Goal: Task Accomplishment & Management: Manage account settings

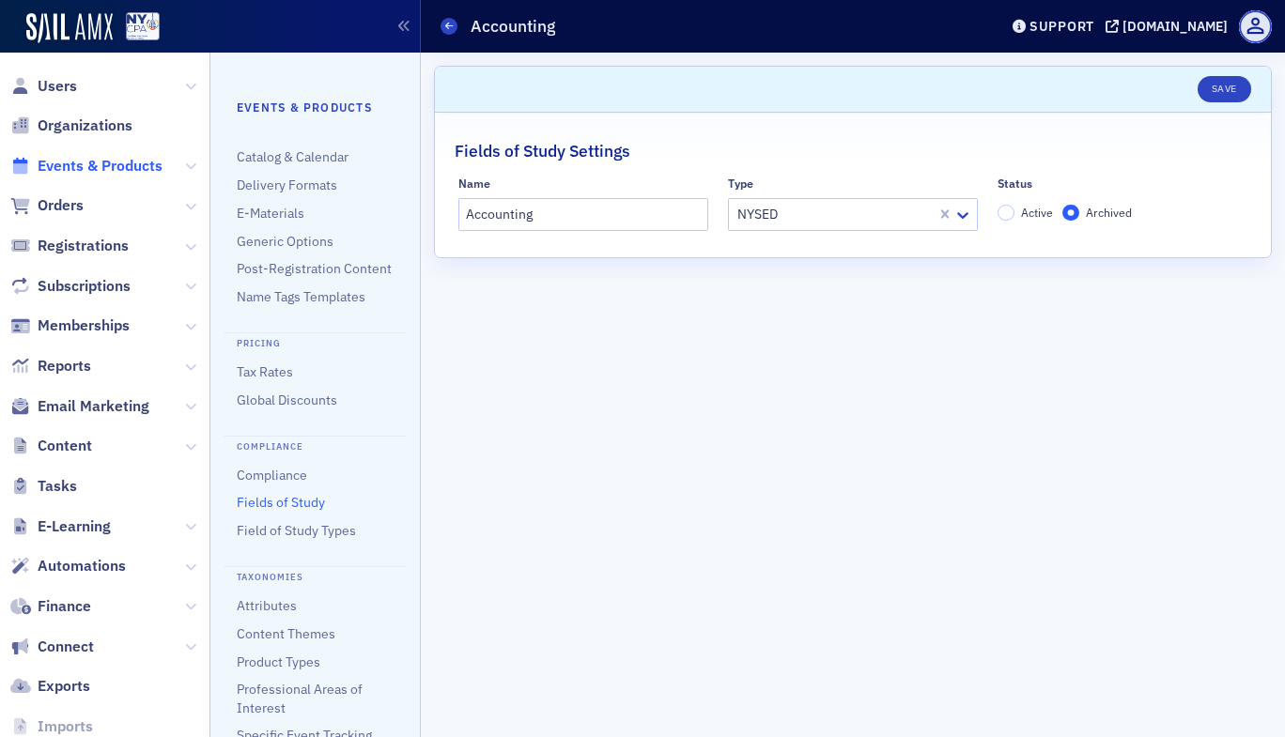
click at [88, 166] on span "Events & Products" at bounding box center [100, 166] width 125 height 21
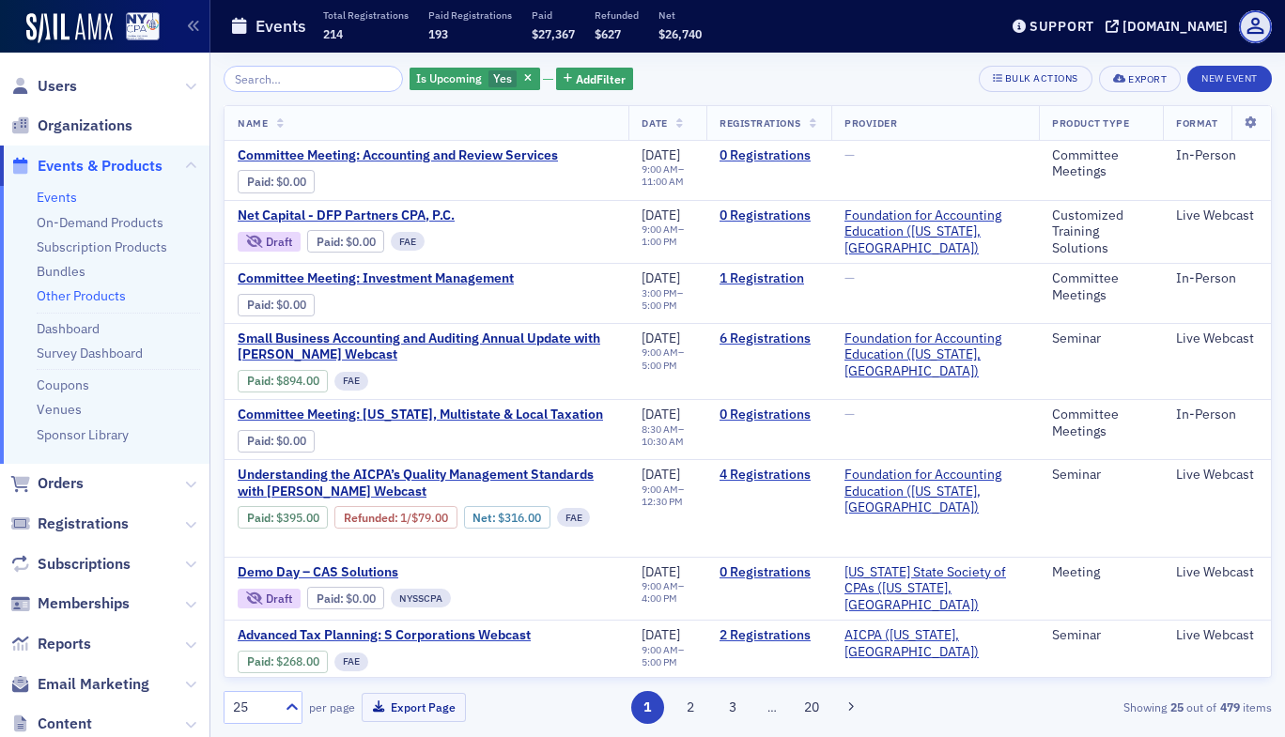
click at [64, 296] on link "Other Products" at bounding box center [81, 295] width 89 height 17
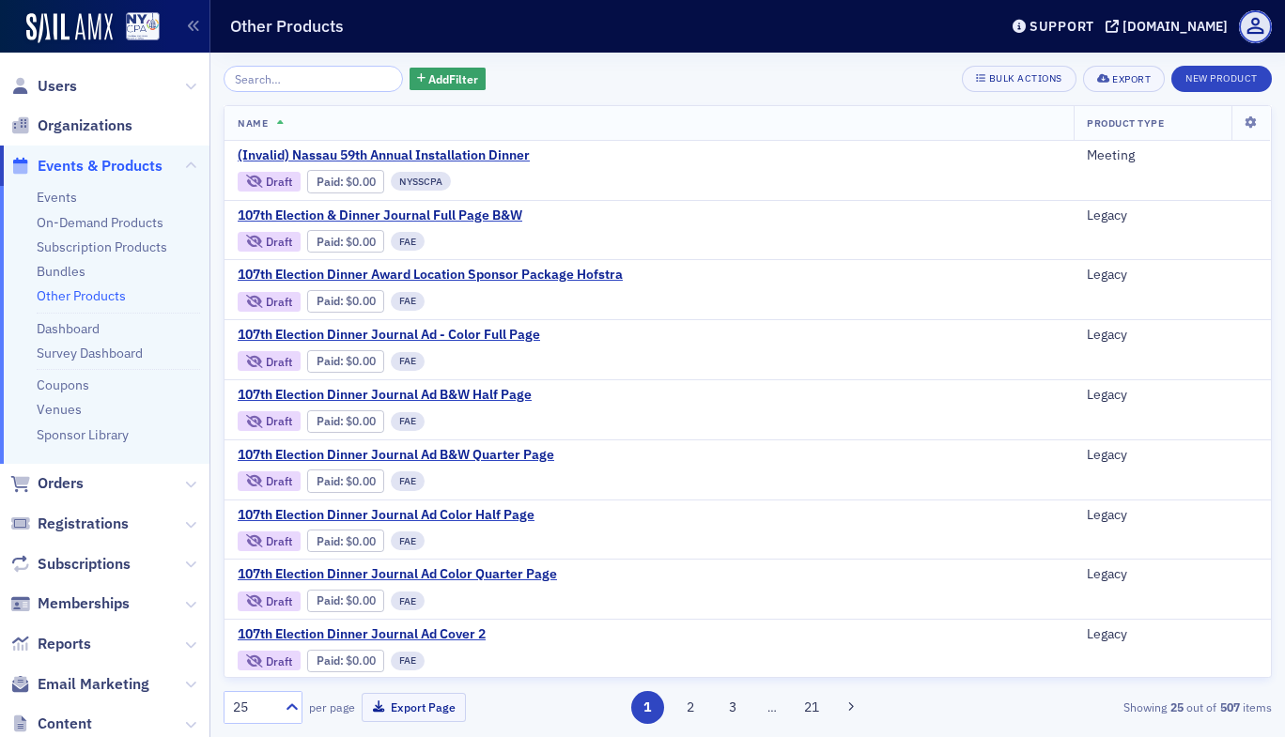
click at [270, 85] on input "search" at bounding box center [313, 79] width 179 height 26
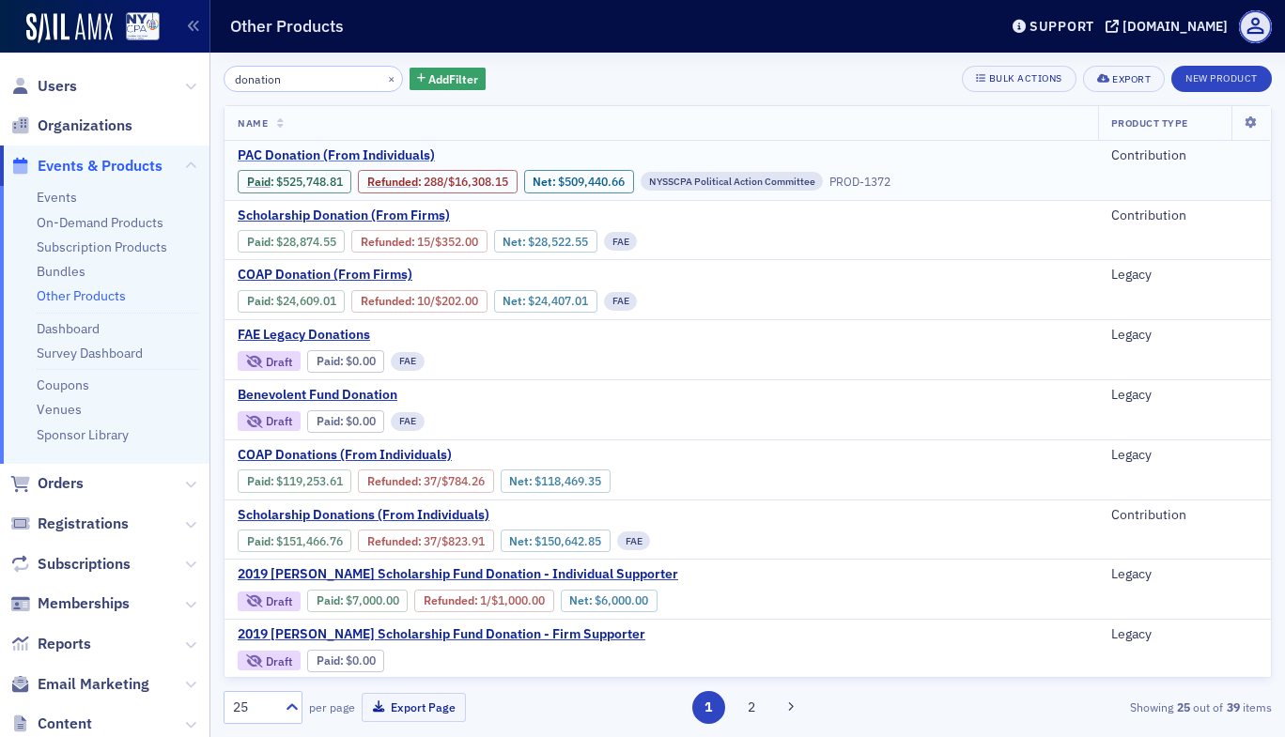
type input "donation"
click at [354, 151] on span "PAC Donation (From Individuals)" at bounding box center [396, 155] width 316 height 17
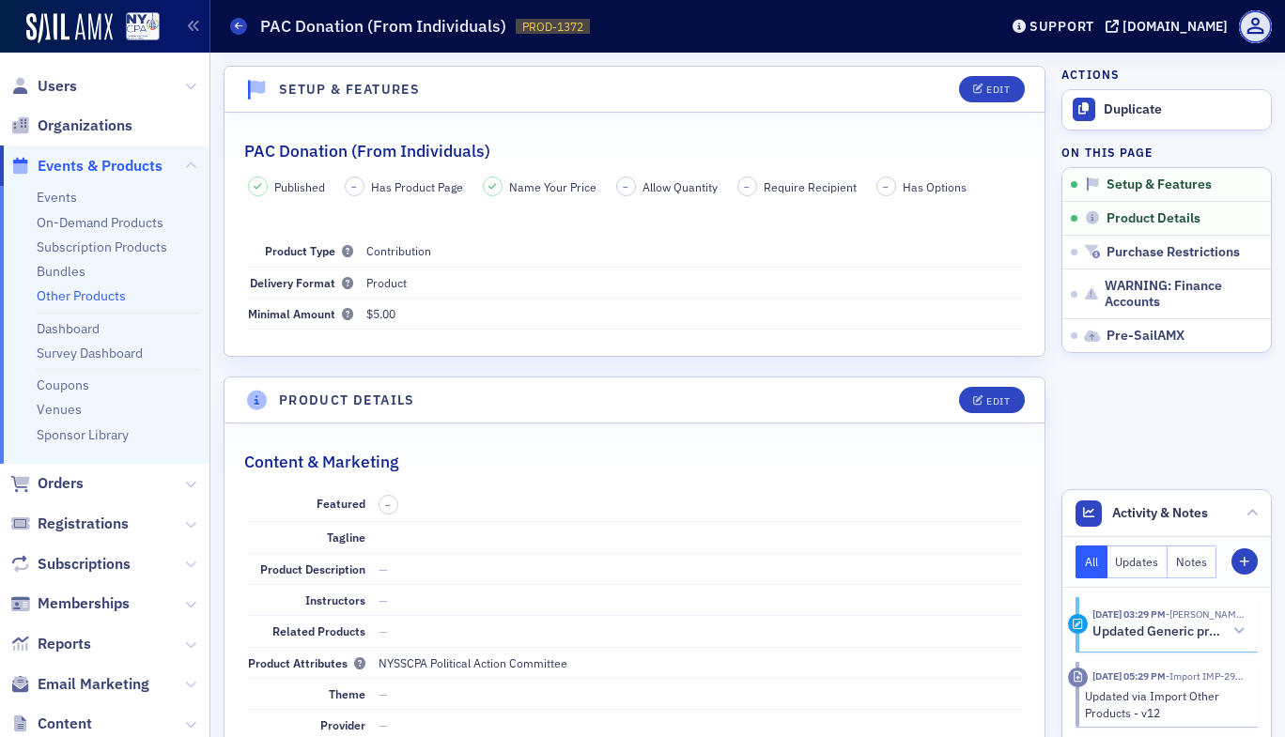
click at [991, 103] on header "Setup & Features Edit" at bounding box center [634, 90] width 820 height 46
click at [992, 87] on div "Edit" at bounding box center [997, 90] width 23 height 10
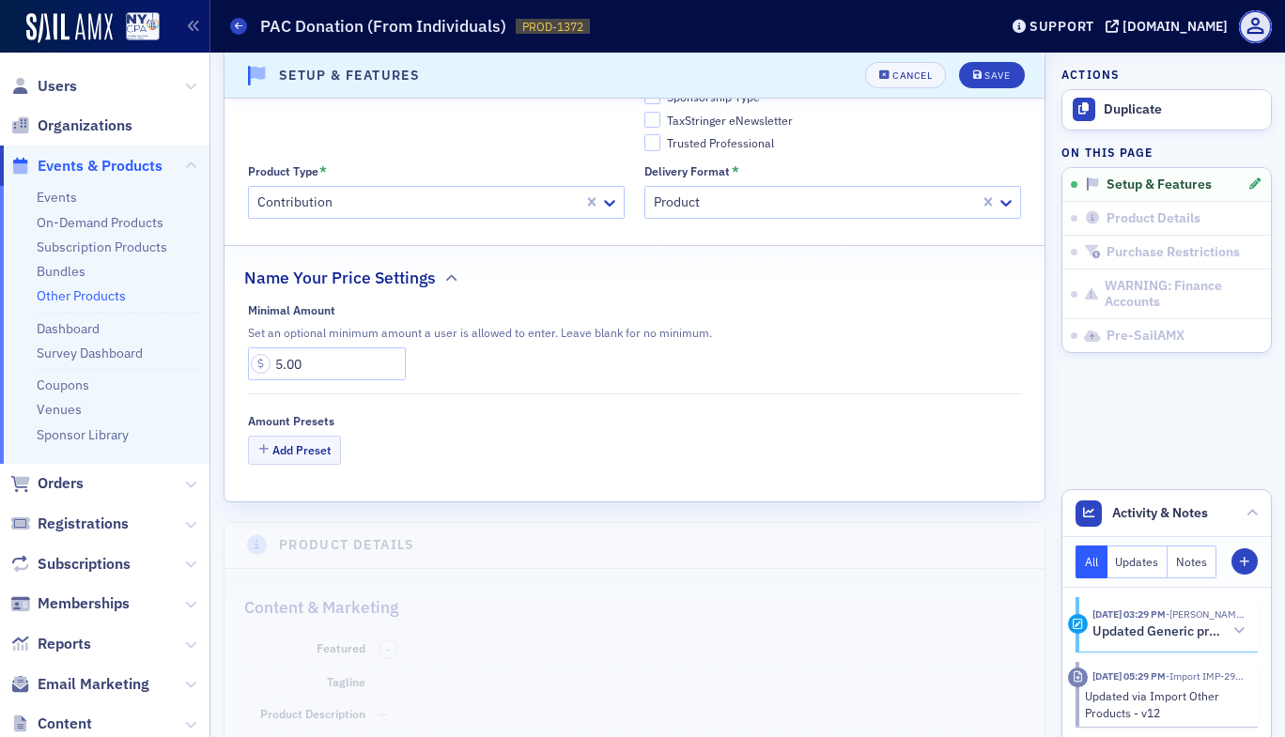
scroll to position [820, 0]
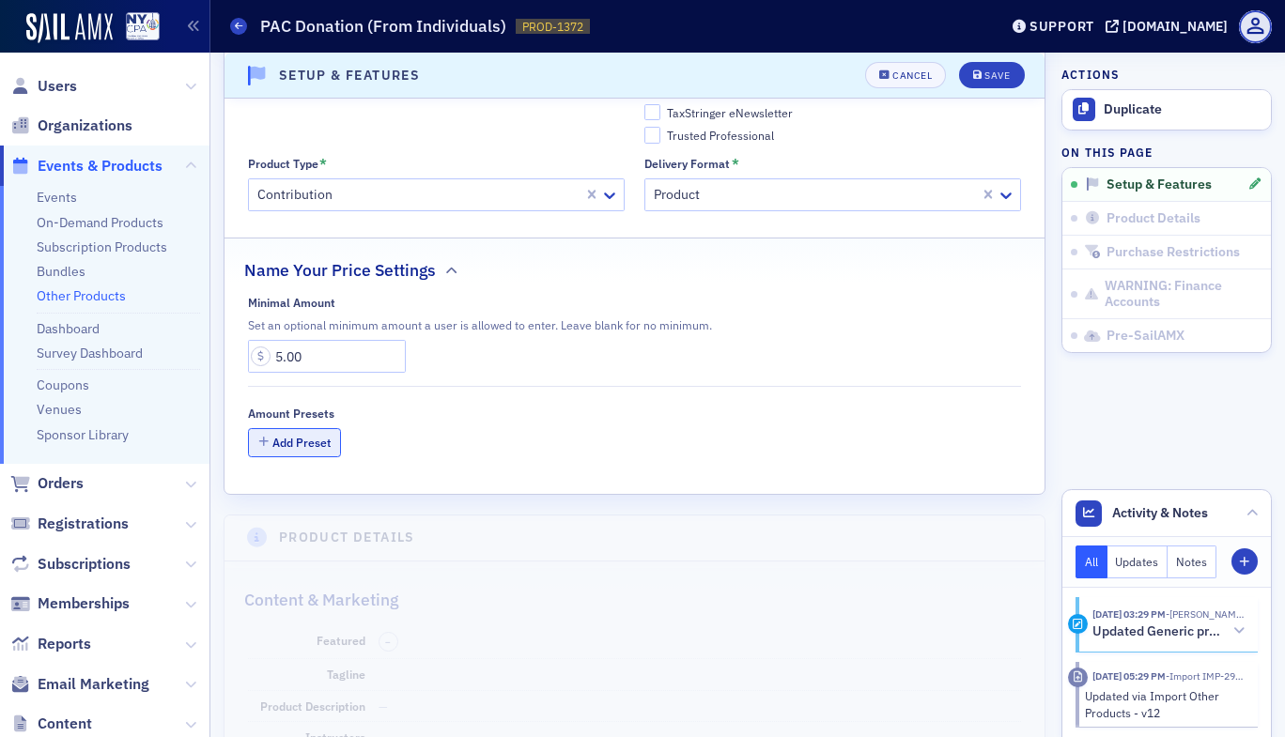
click at [310, 438] on button "Add Preset" at bounding box center [295, 442] width 94 height 29
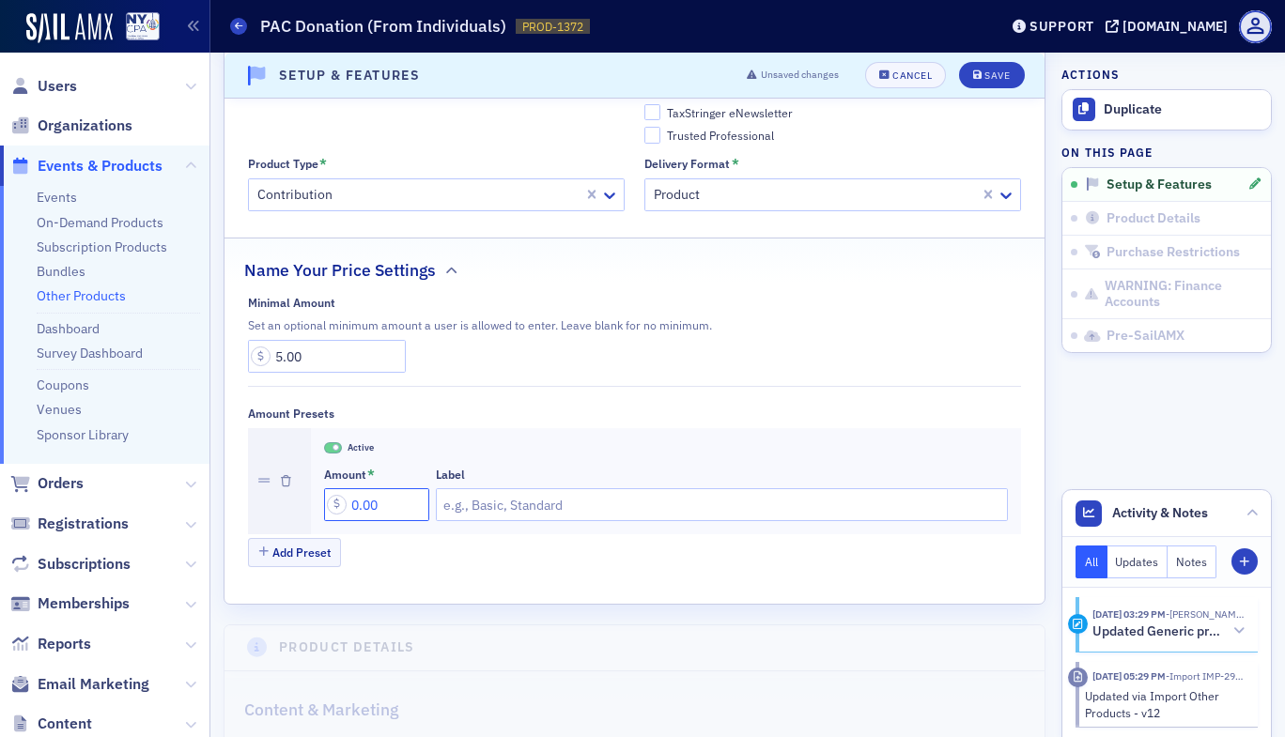
click at [393, 502] on input "0.00" at bounding box center [376, 504] width 105 height 33
type input "50.00"
click at [309, 545] on button "Add Preset" at bounding box center [295, 552] width 94 height 29
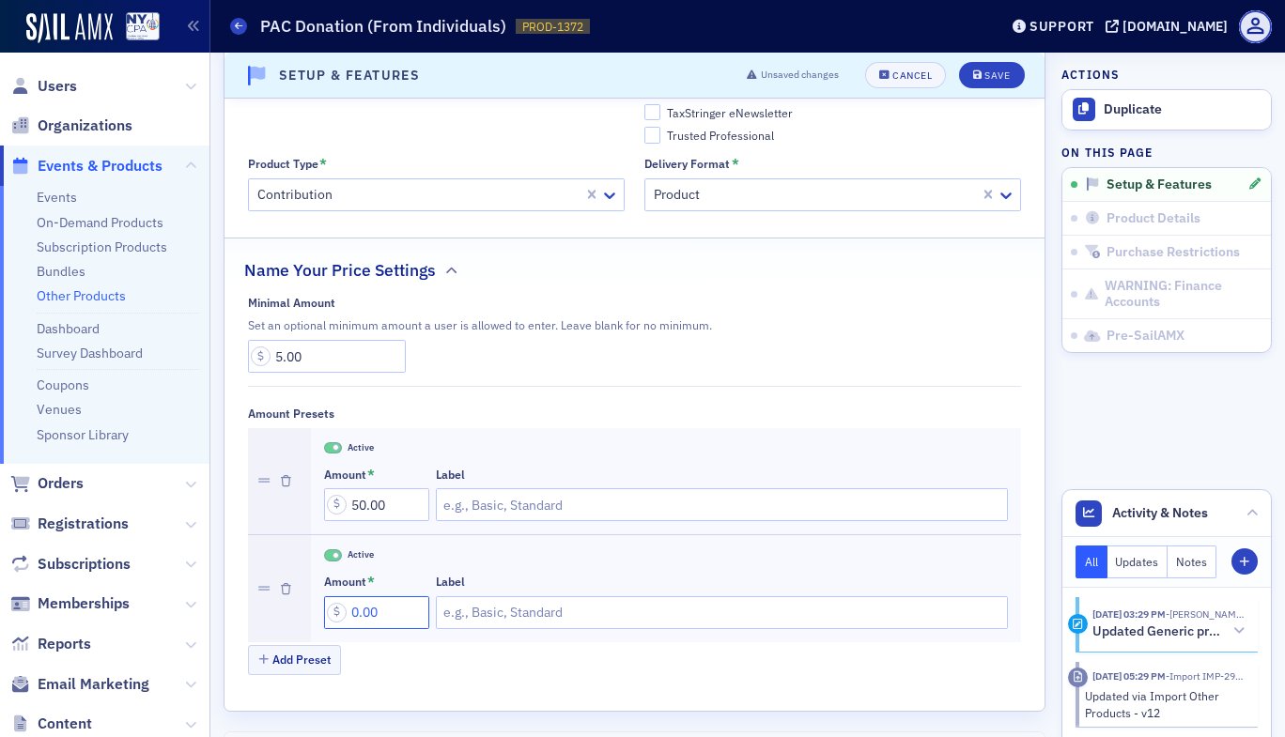
click at [350, 614] on input "0.00" at bounding box center [376, 612] width 105 height 33
type input "100.00"
click at [287, 661] on button "Add Preset" at bounding box center [295, 659] width 94 height 29
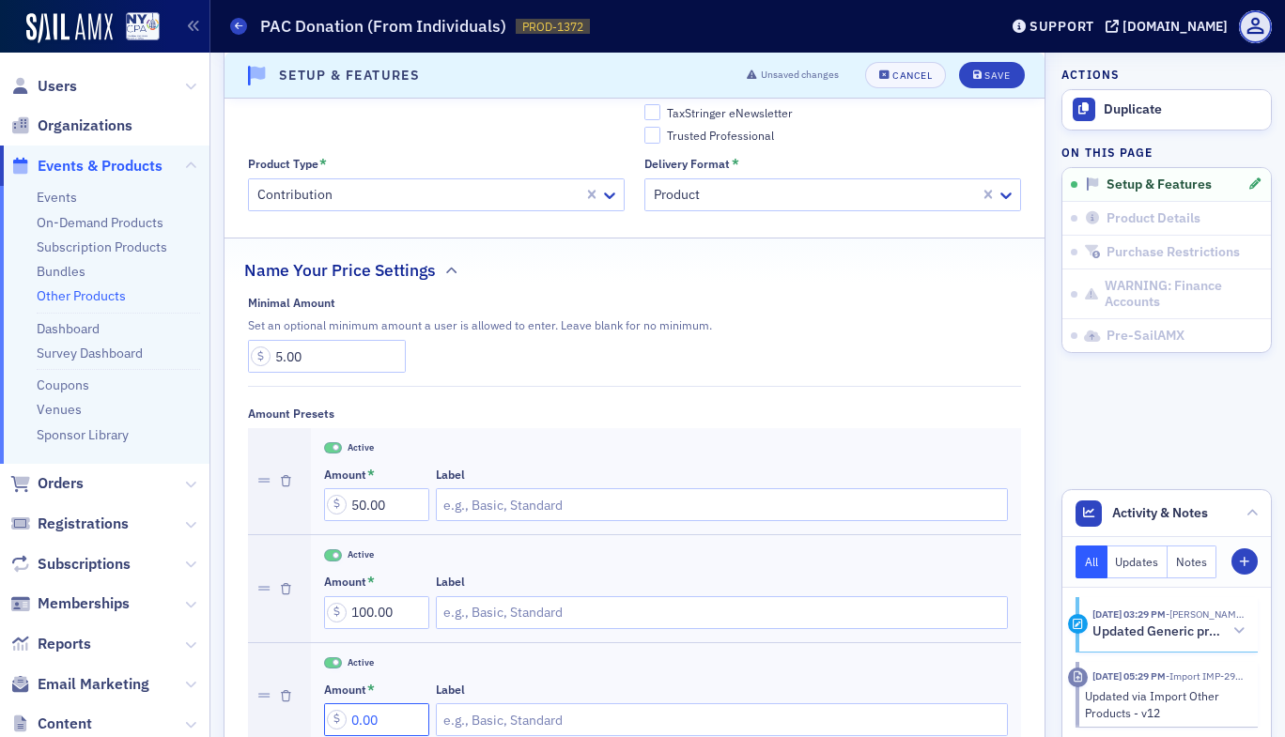
click at [350, 704] on input "0.00" at bounding box center [376, 719] width 105 height 33
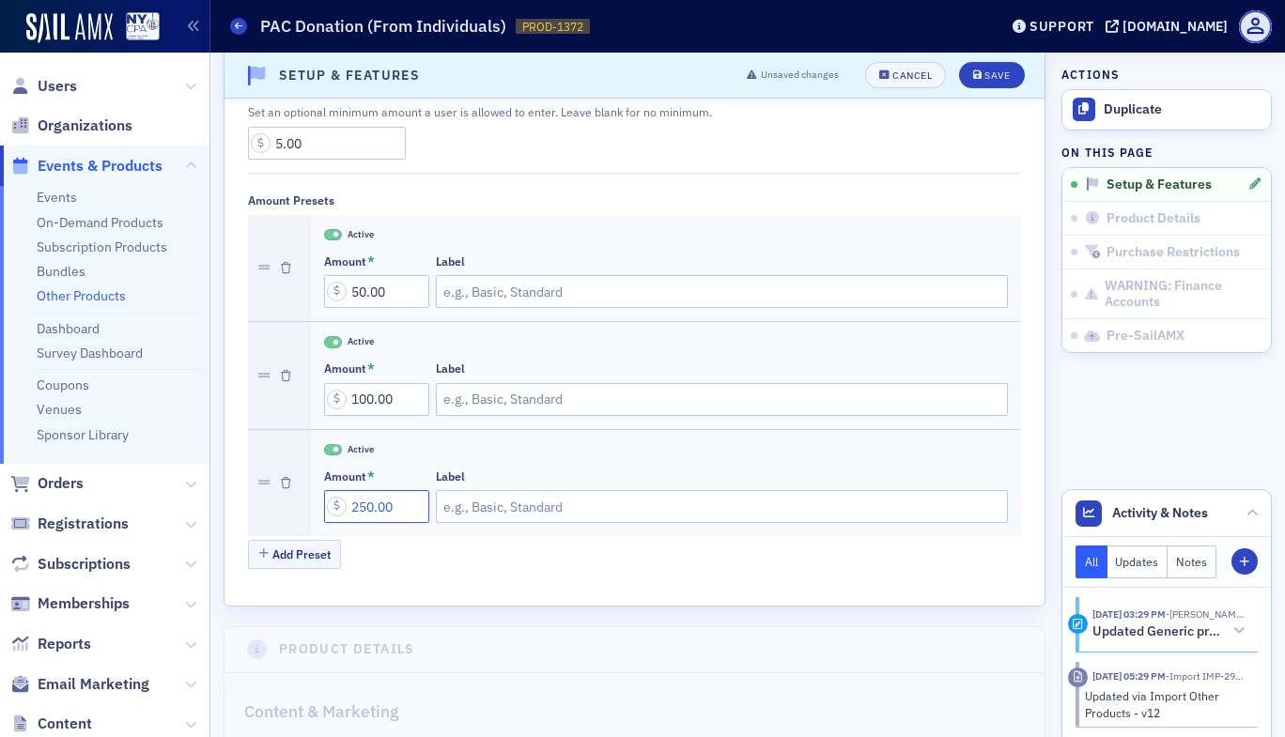
scroll to position [1040, 0]
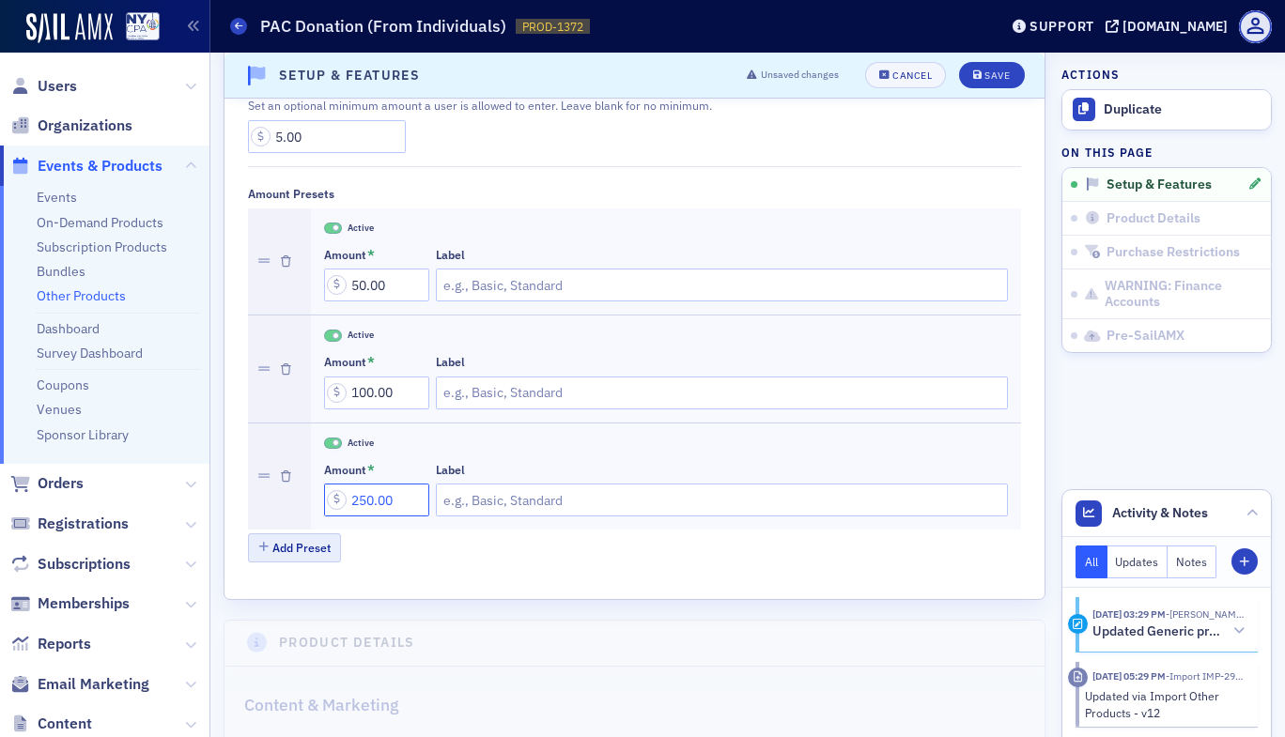
type input "250.00"
click at [286, 550] on button "Add Preset" at bounding box center [295, 547] width 94 height 29
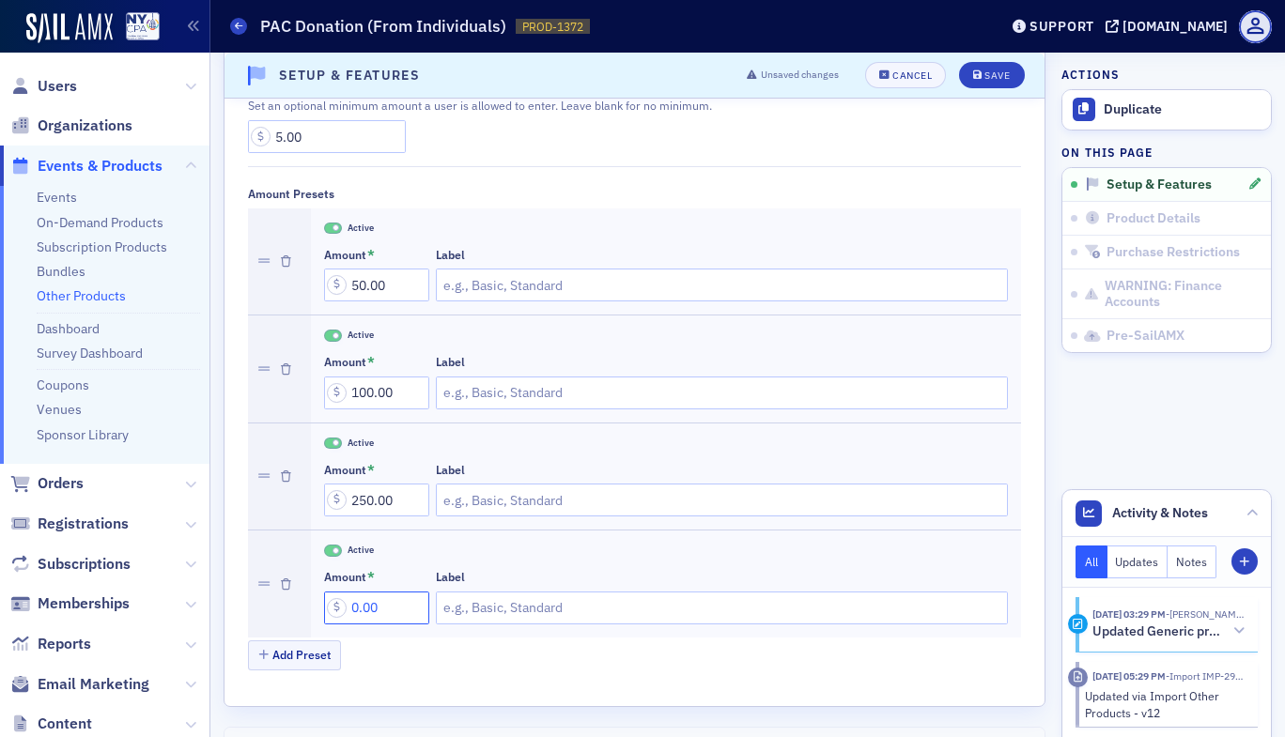
click at [355, 609] on input "0.00" at bounding box center [376, 608] width 105 height 33
type input "500.00"
click at [300, 659] on button "Add Preset" at bounding box center [295, 655] width 94 height 29
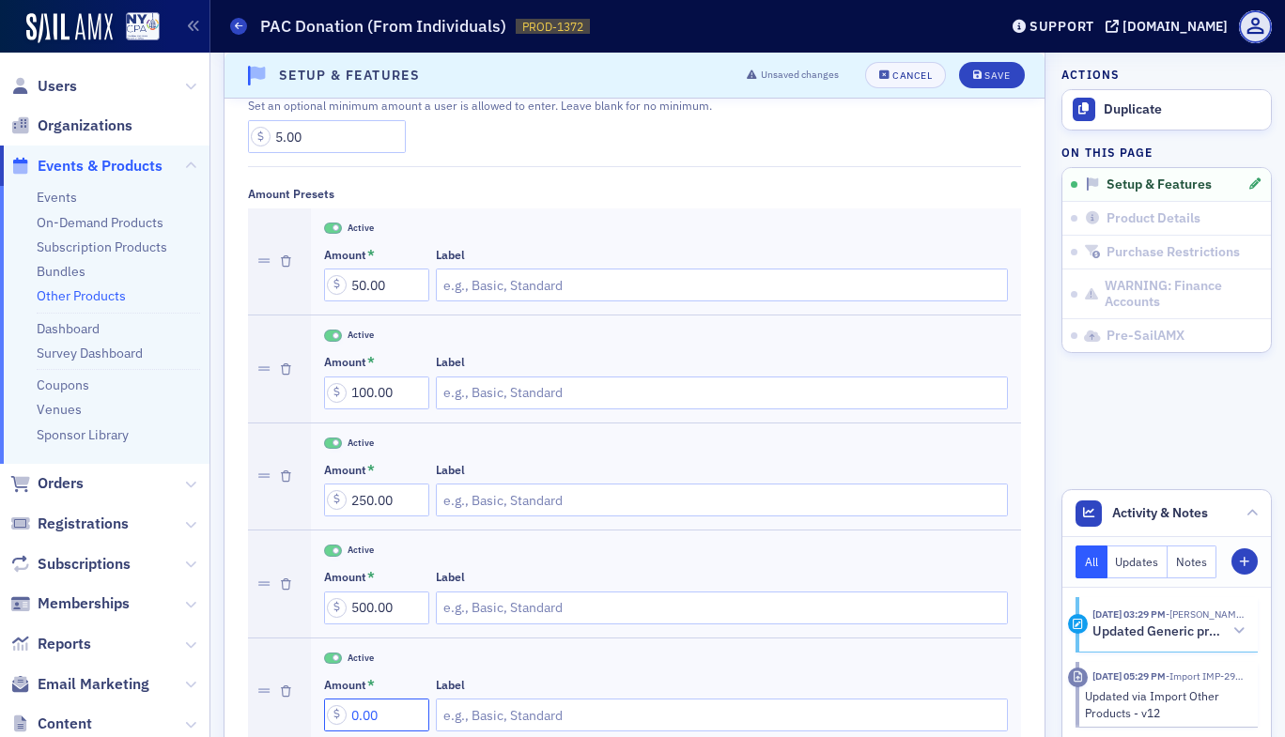
click at [350, 704] on input "0.00" at bounding box center [376, 715] width 105 height 33
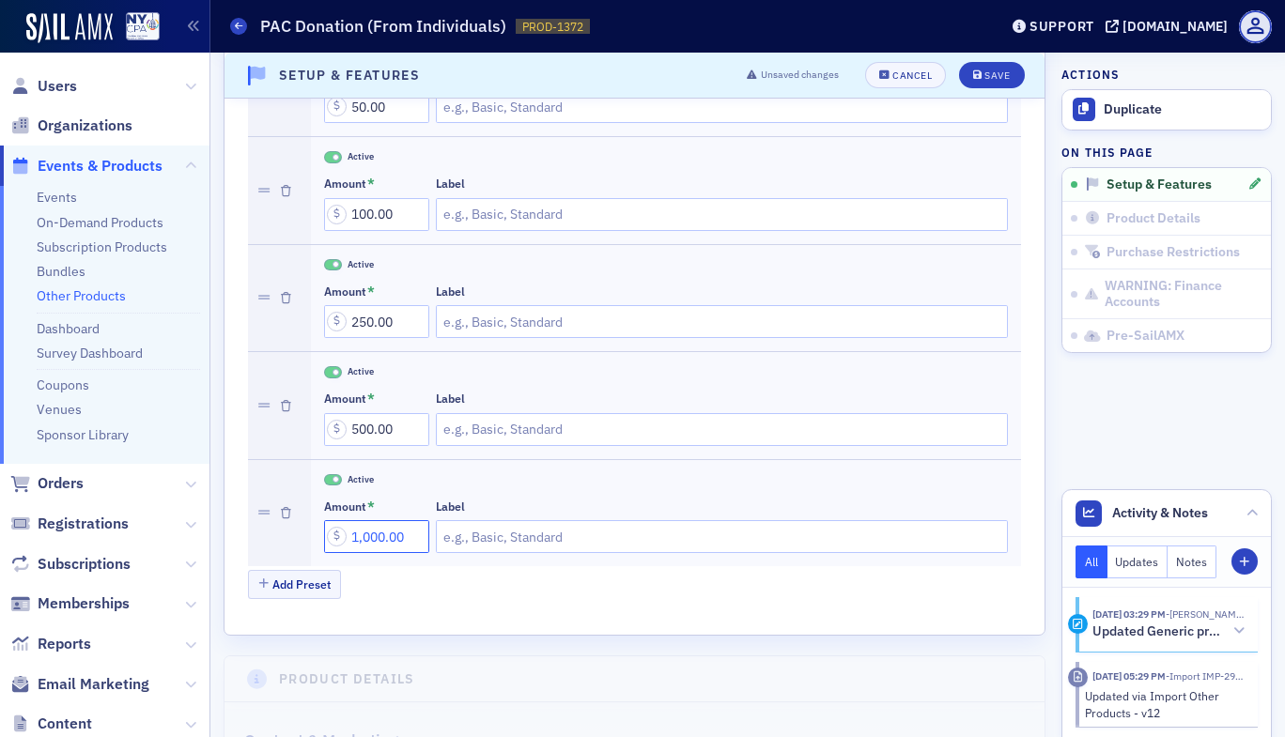
scroll to position [1219, 0]
type input "1,000.00"
click at [283, 589] on button "Add Preset" at bounding box center [295, 583] width 94 height 29
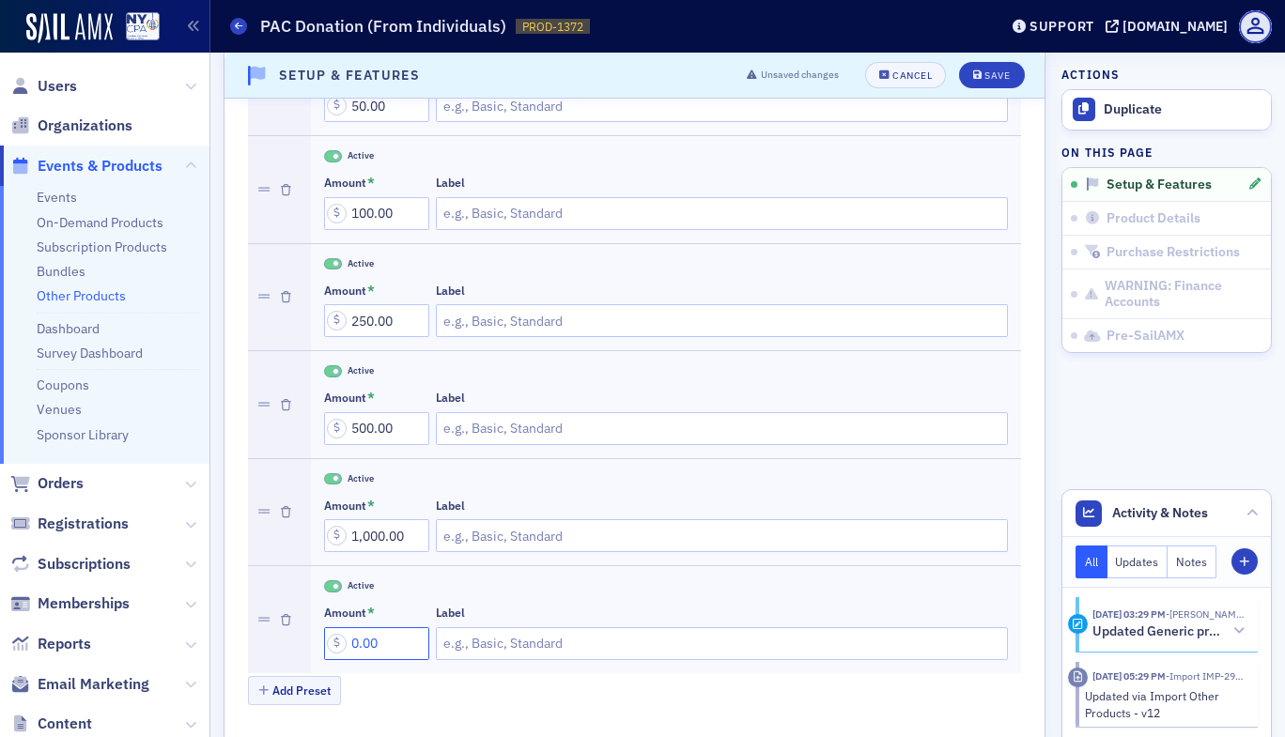
click at [352, 644] on input "0.00" at bounding box center [376, 643] width 105 height 33
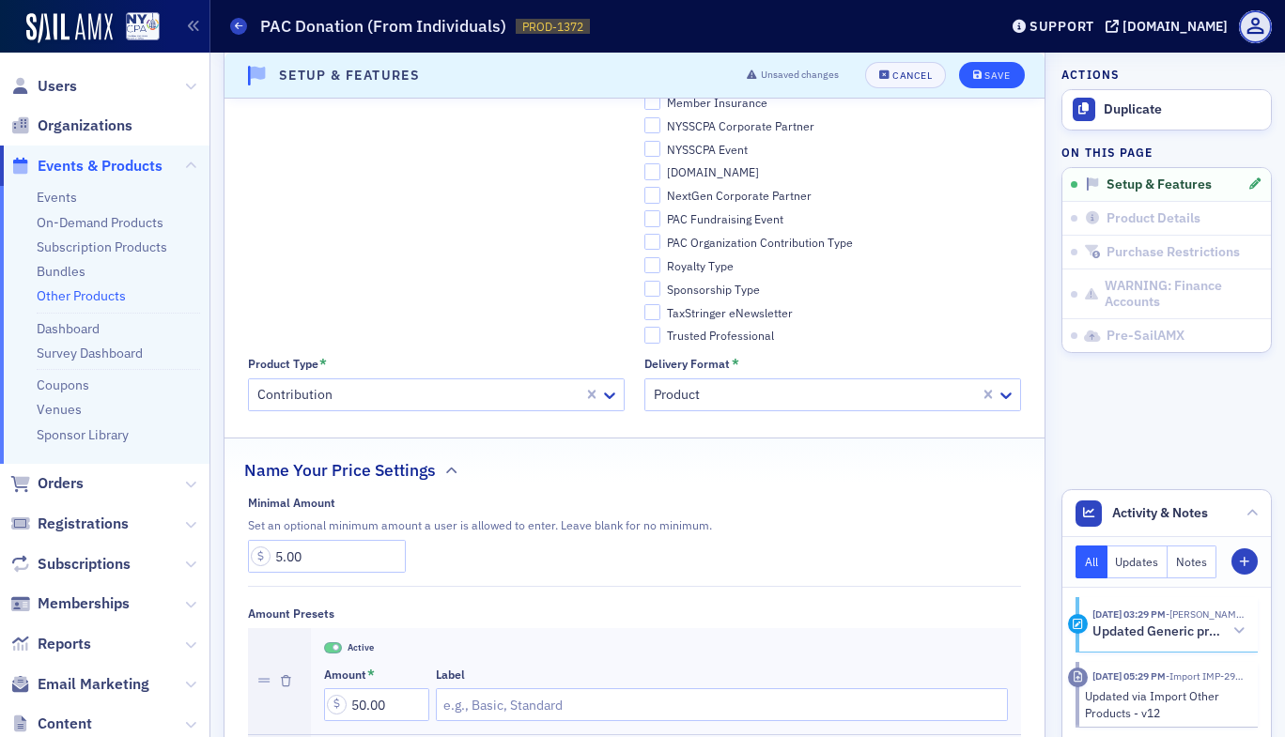
type input "2,500.00"
click at [977, 63] on button "Save" at bounding box center [991, 75] width 65 height 26
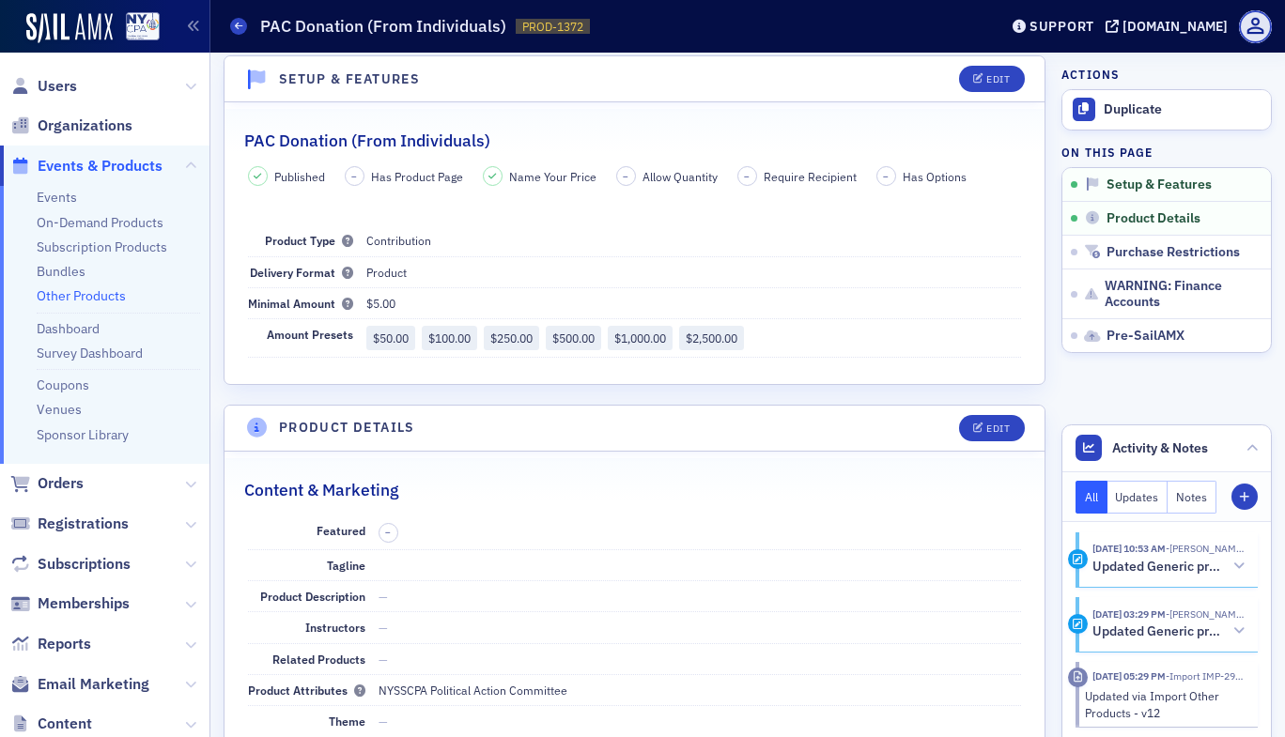
scroll to position [4, 0]
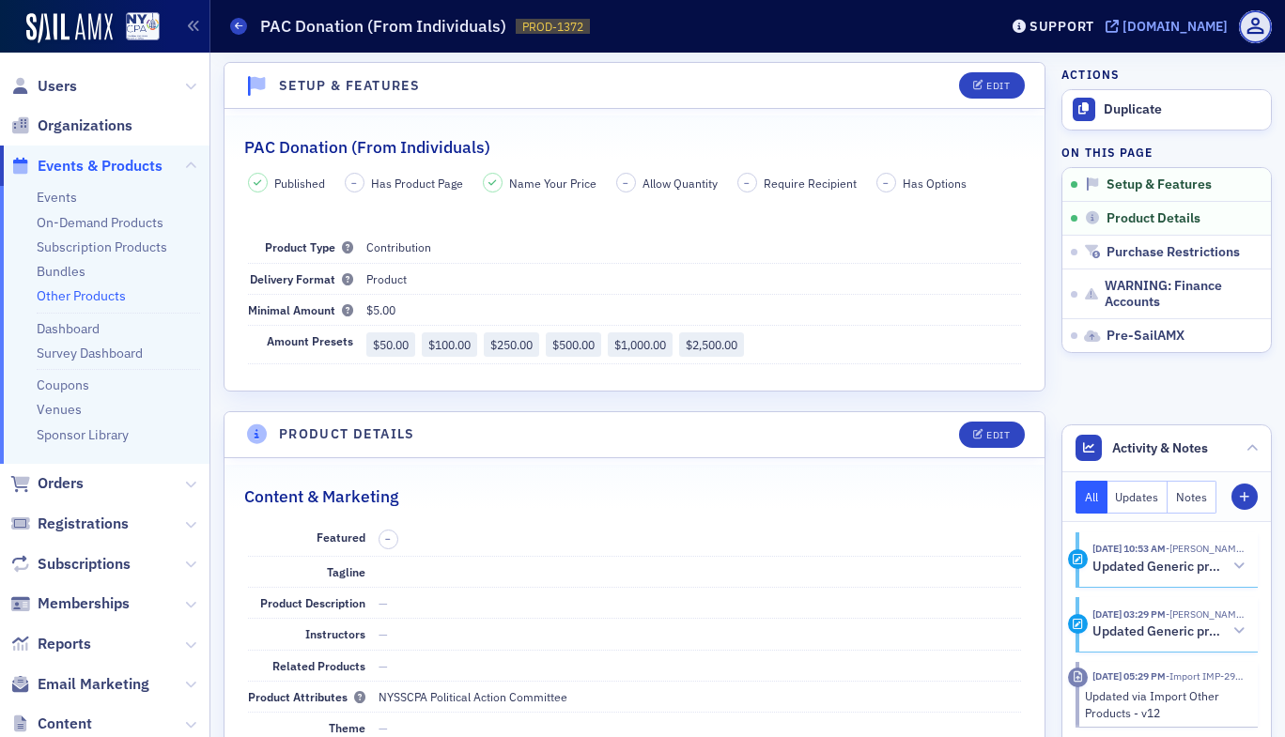
click at [1122, 21] on div "[DOMAIN_NAME]" at bounding box center [1174, 26] width 105 height 17
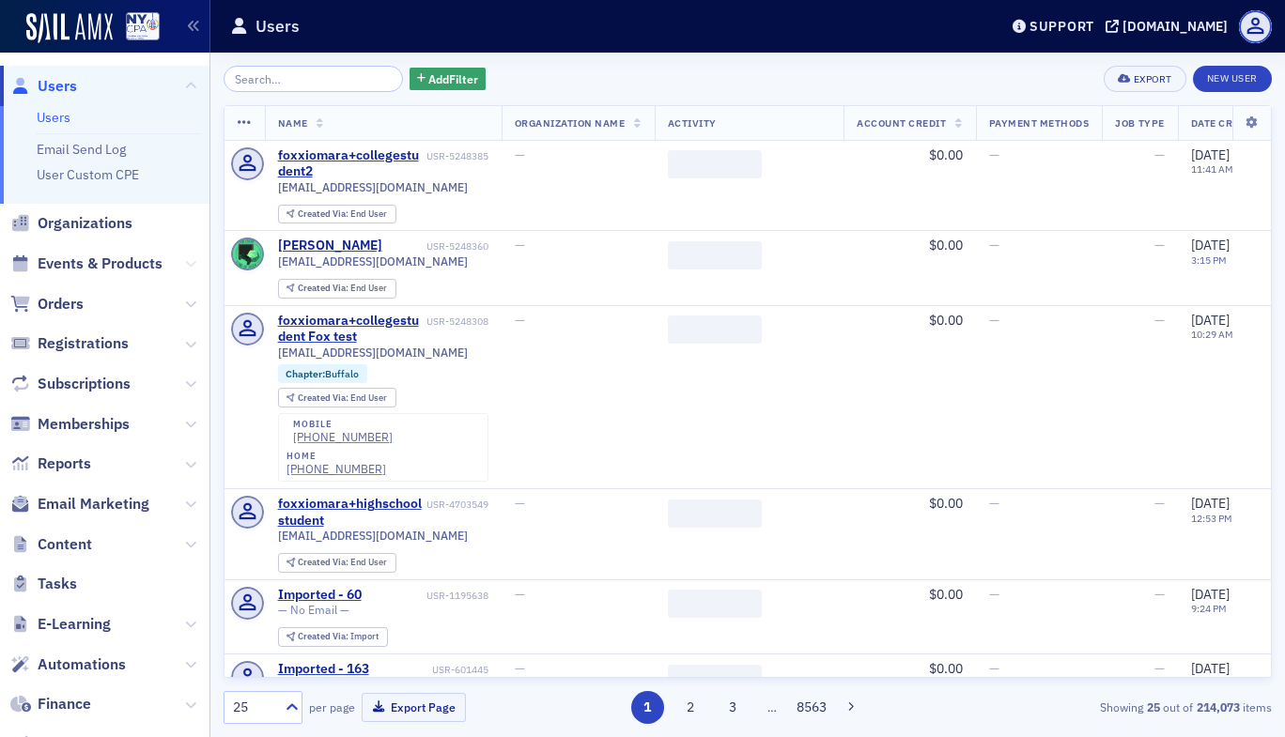
click at [185, 263] on icon at bounding box center [190, 263] width 11 height 11
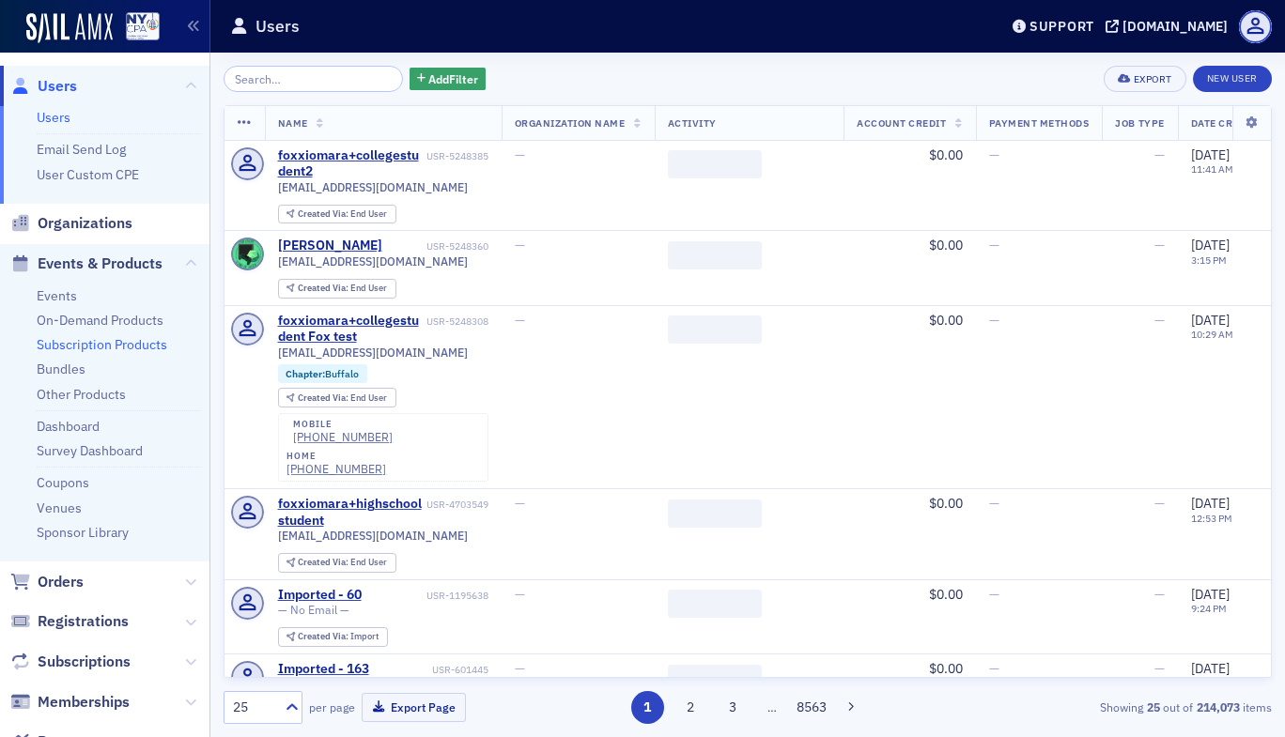
click at [119, 348] on link "Subscription Products" at bounding box center [102, 344] width 131 height 17
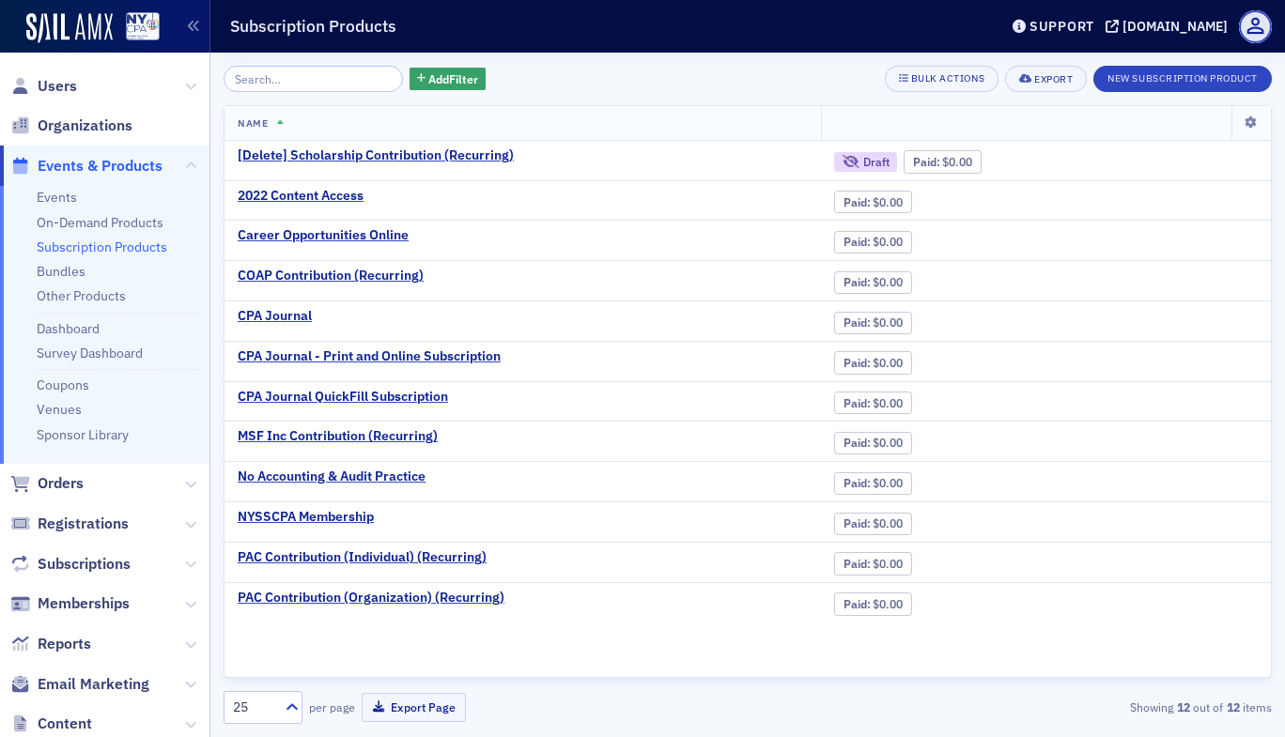
click at [266, 76] on input "search" at bounding box center [313, 79] width 179 height 26
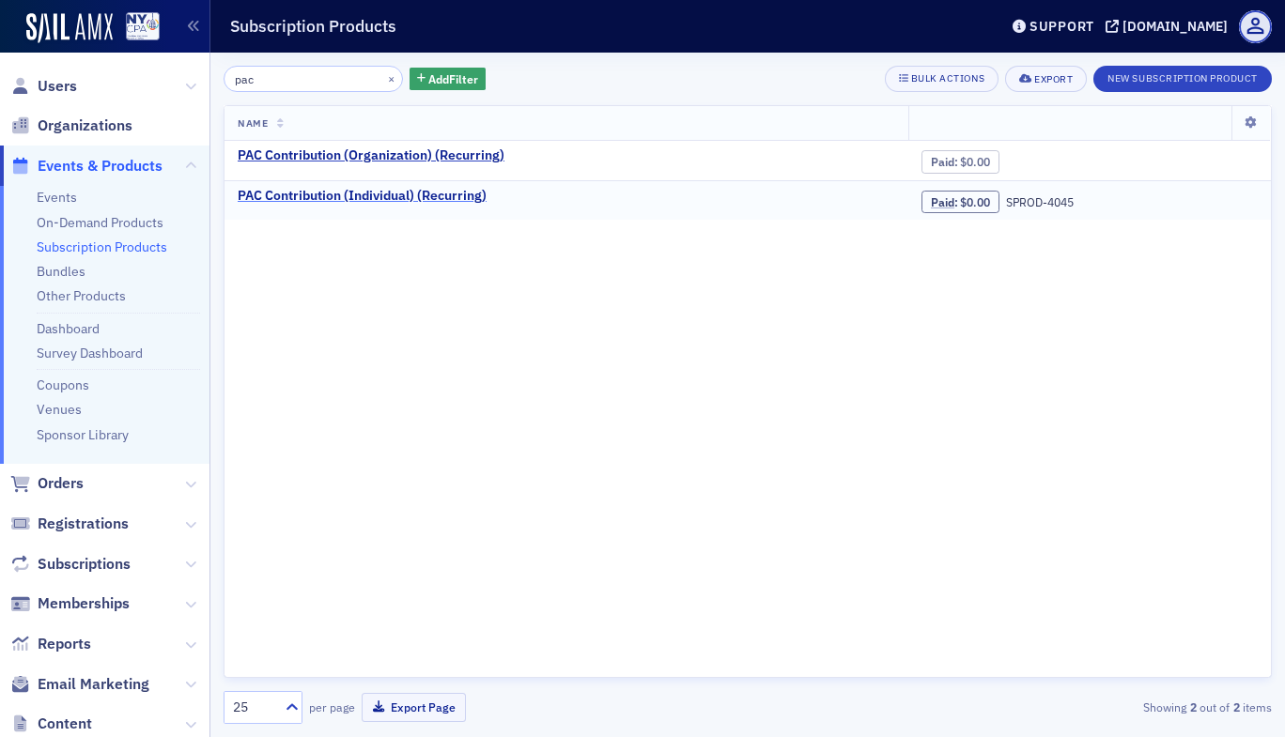
type input "pac"
click at [324, 195] on div "PAC Contribution (Individual) (Recurring)" at bounding box center [362, 196] width 249 height 17
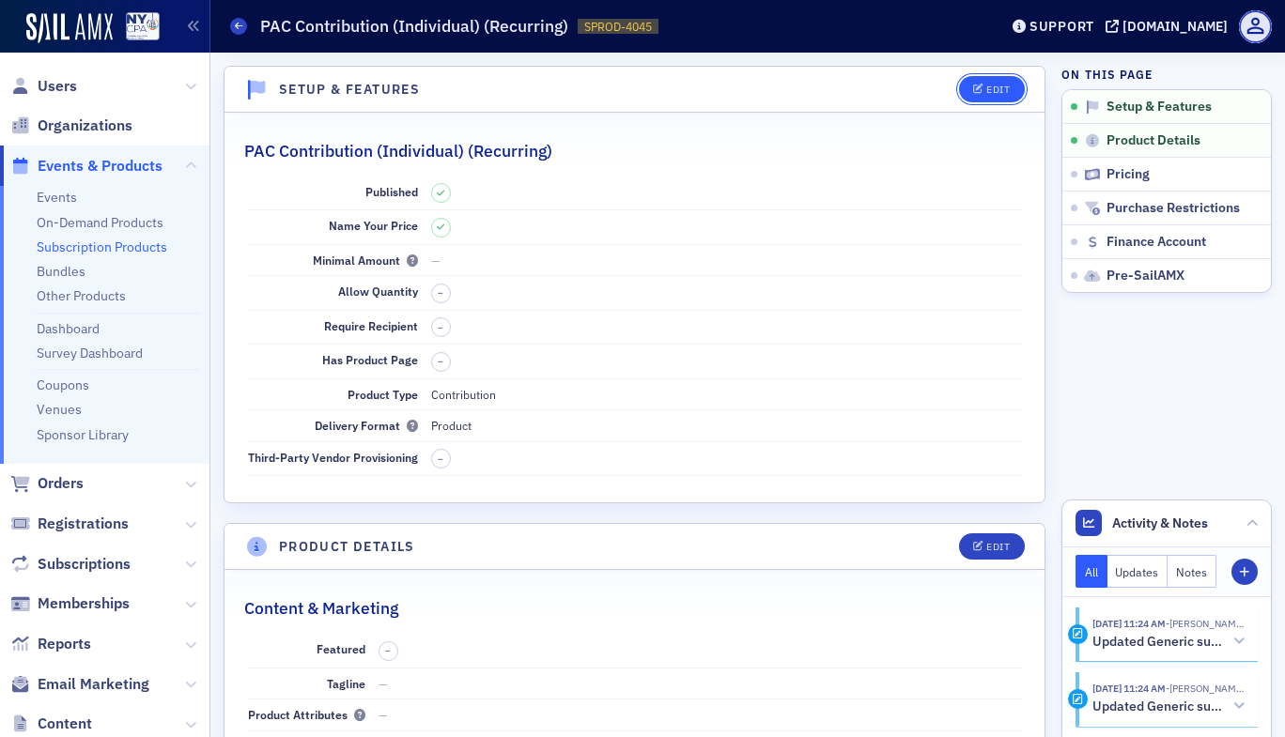
click at [986, 94] on div "Edit" at bounding box center [997, 90] width 23 height 10
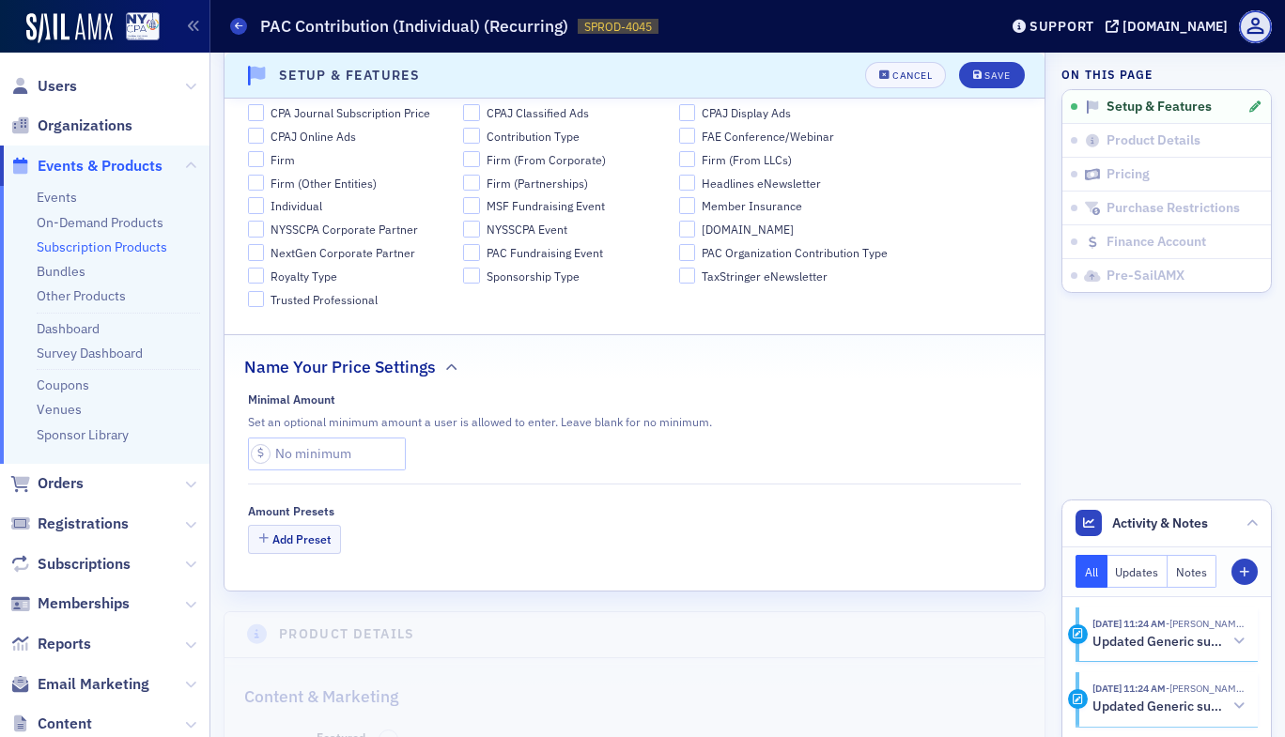
scroll to position [379, 0]
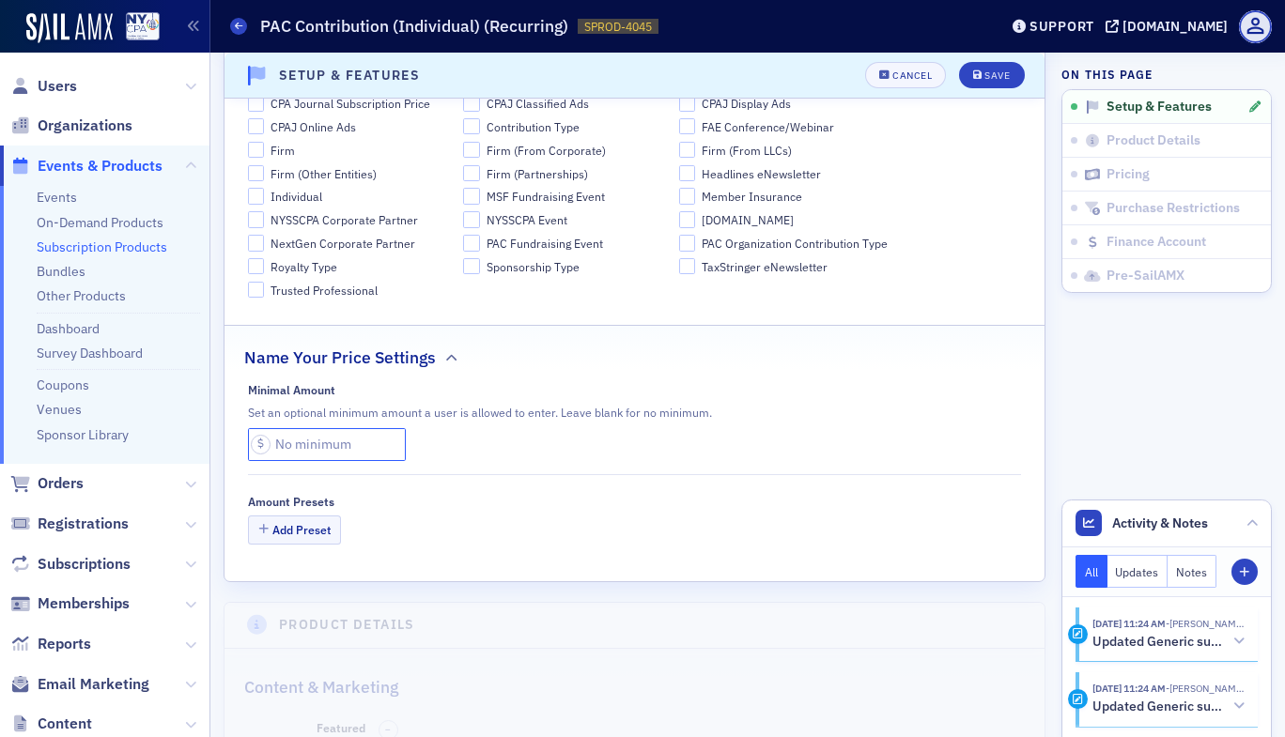
click at [280, 453] on input "text" at bounding box center [327, 444] width 158 height 33
type input "5.00"
click at [317, 524] on button "Add Preset" at bounding box center [295, 530] width 94 height 29
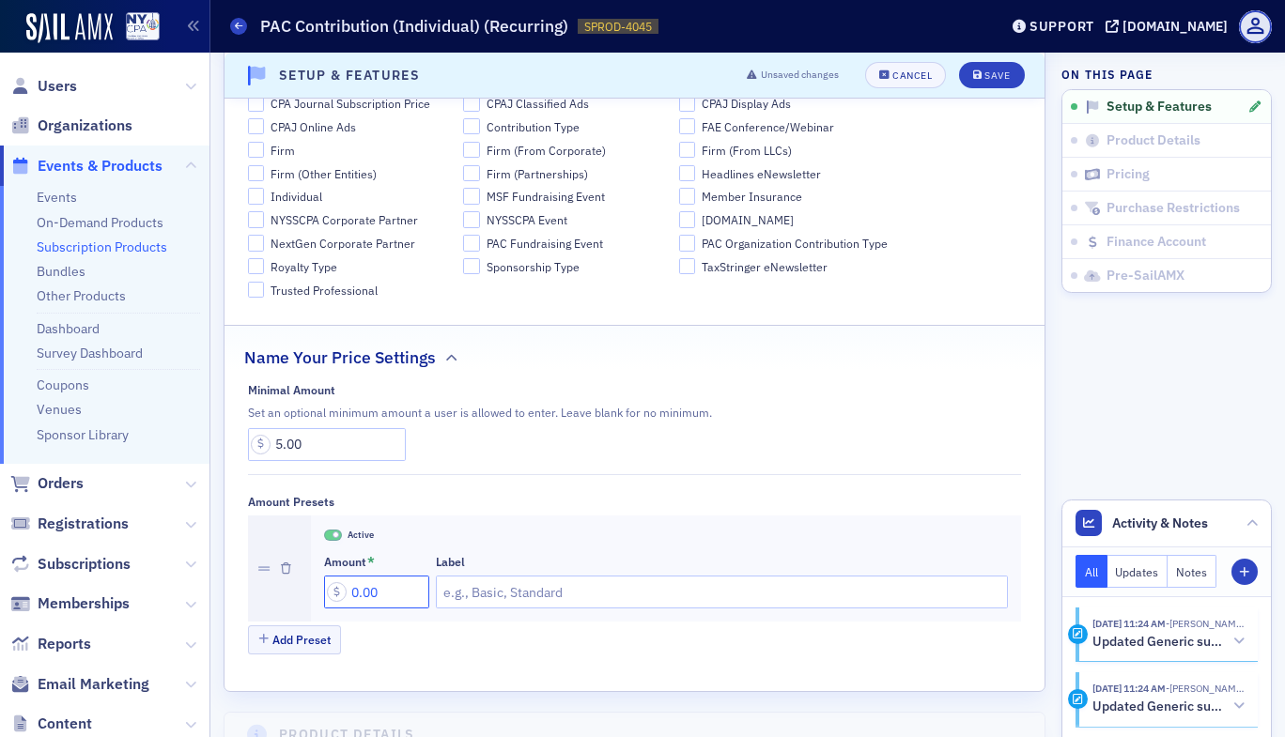
click at [357, 595] on input "0.00" at bounding box center [376, 592] width 105 height 33
type input "50.00"
click at [309, 650] on button "Add Preset" at bounding box center [295, 640] width 94 height 29
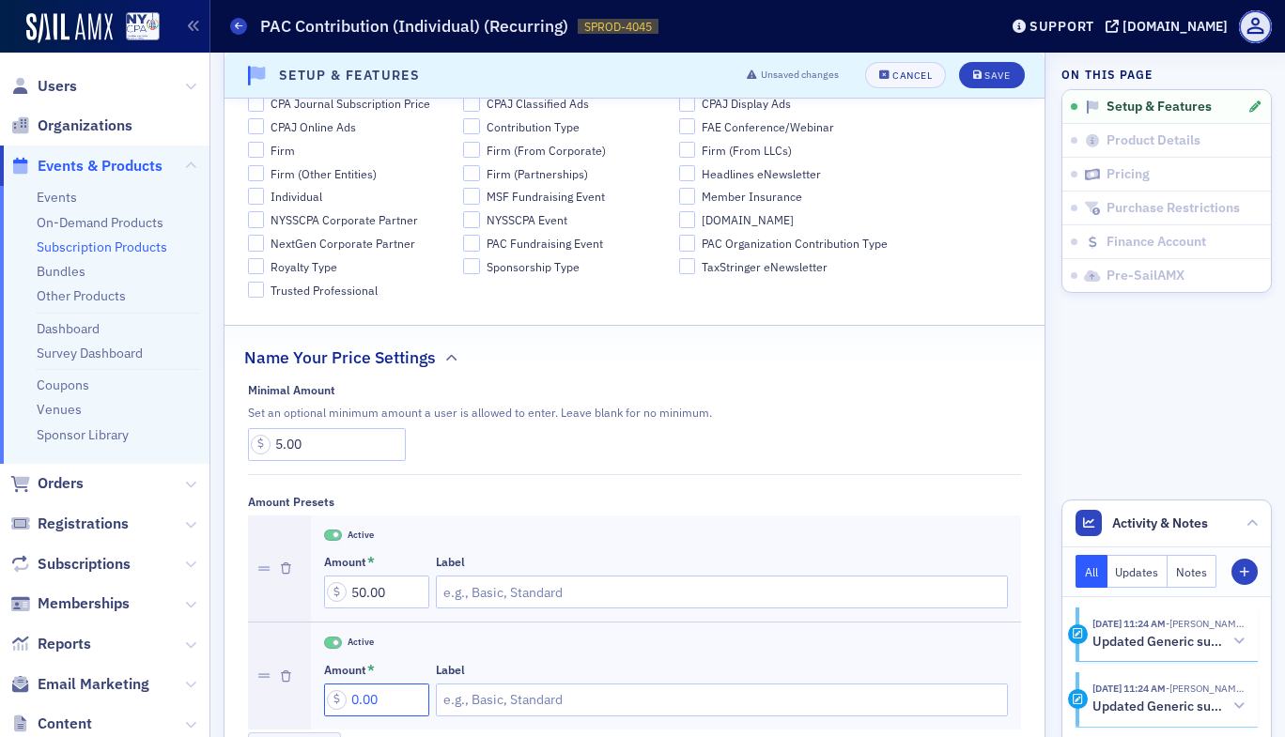
click at [348, 696] on input "0.00" at bounding box center [376, 700] width 105 height 33
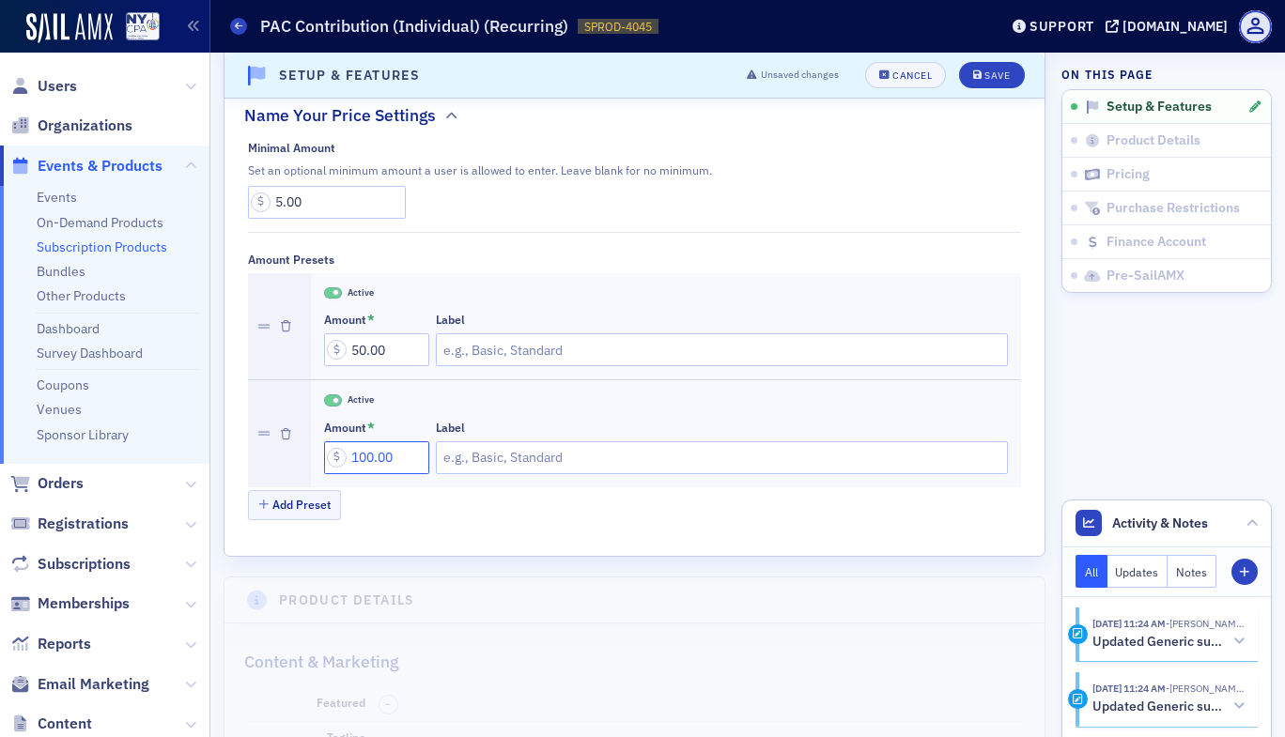
scroll to position [624, 0]
type input "100.00"
click at [279, 520] on div "Add Preset" at bounding box center [635, 504] width 774 height 33
click at [282, 511] on button "Add Preset" at bounding box center [295, 502] width 94 height 29
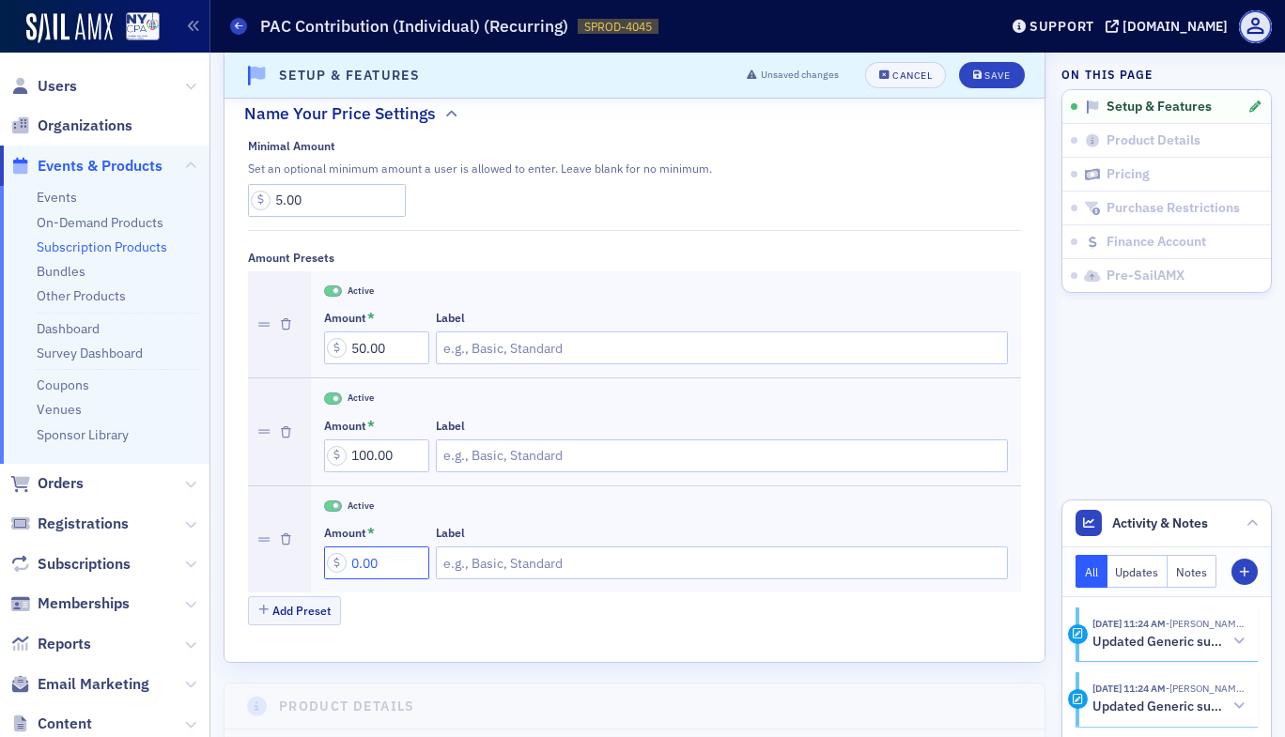
click at [351, 565] on input "0.00" at bounding box center [376, 563] width 105 height 33
type input "250.00"
click at [298, 606] on button "Add Preset" at bounding box center [295, 610] width 94 height 29
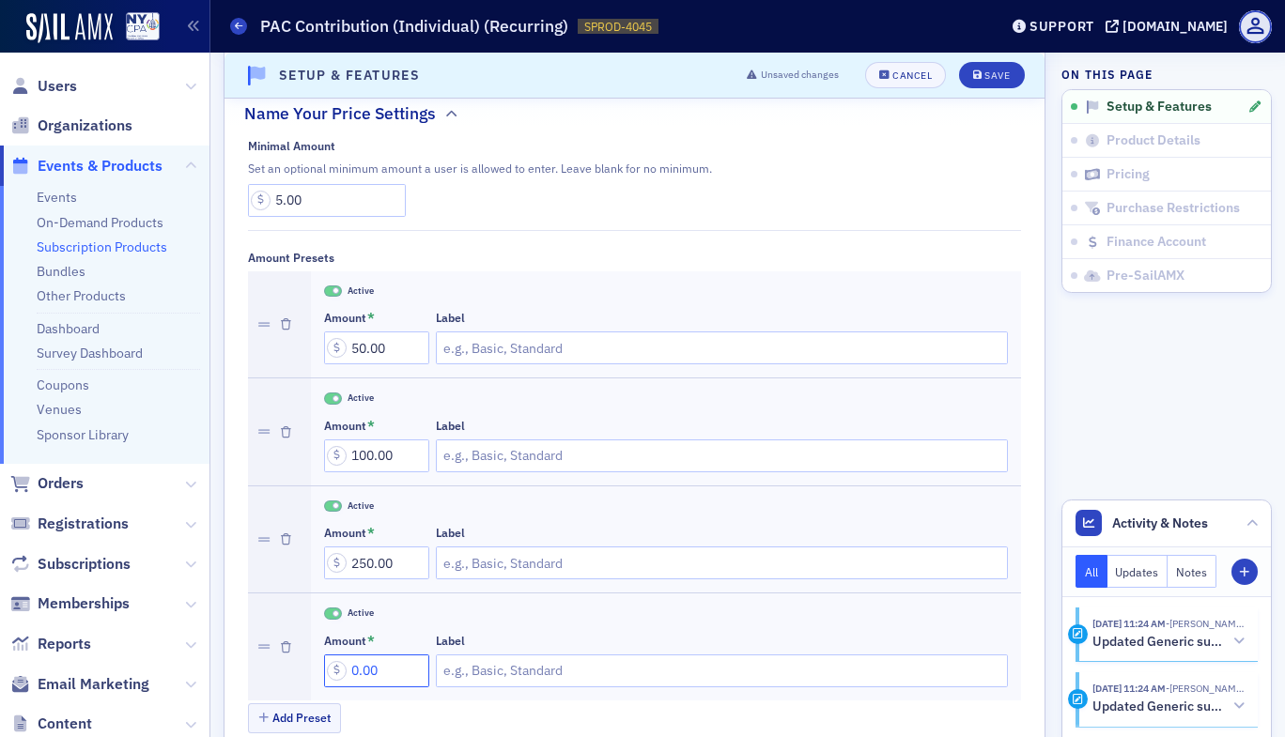
click at [351, 672] on input "0.00" at bounding box center [376, 671] width 105 height 33
type input "500.00"
click at [306, 723] on button "Add Preset" at bounding box center [295, 717] width 94 height 29
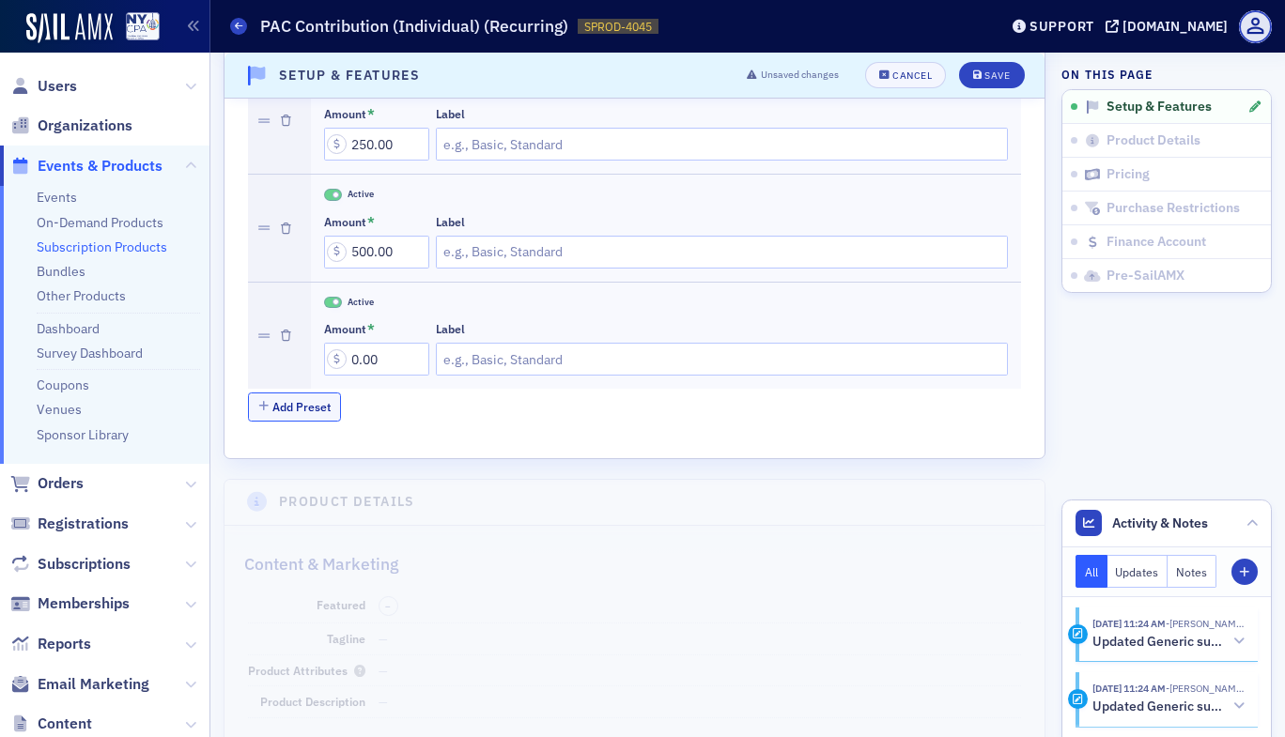
scroll to position [1043, 0]
click at [348, 358] on input "0.00" at bounding box center [376, 358] width 105 height 33
type input "1,000.00"
click at [990, 66] on button "Save" at bounding box center [991, 75] width 65 height 26
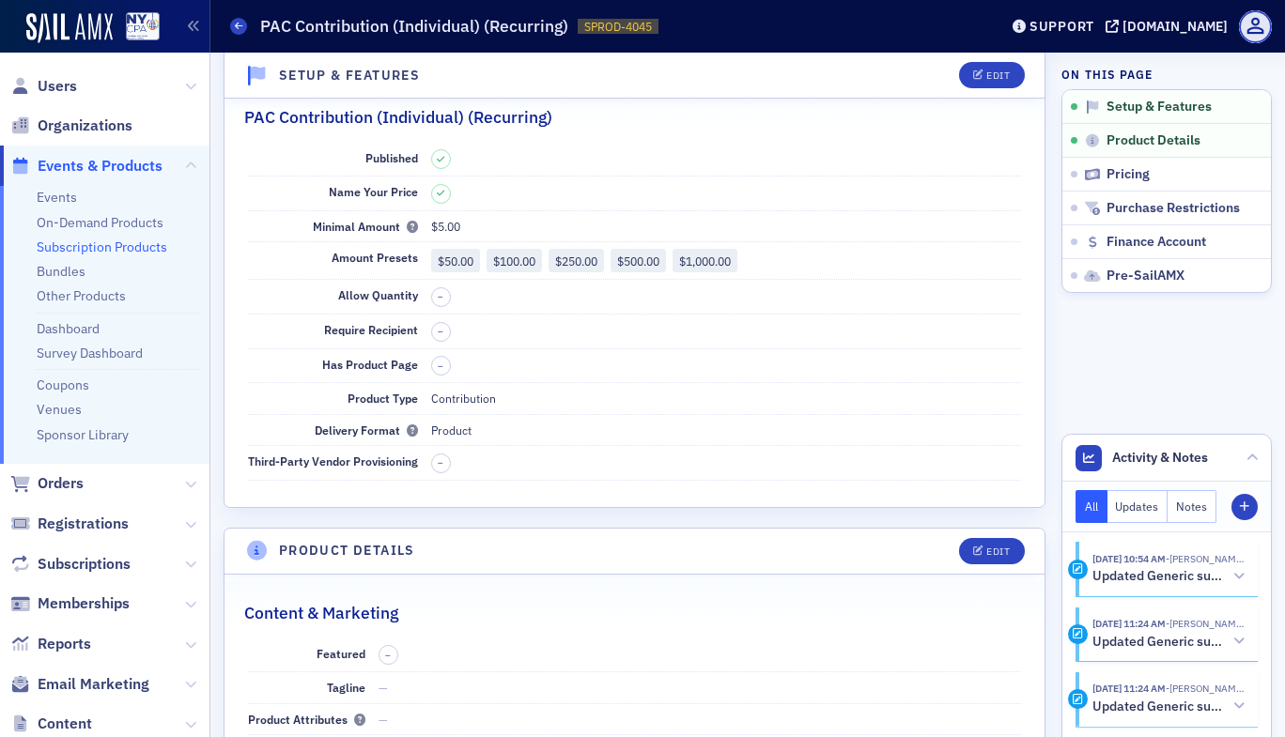
scroll to position [4, 0]
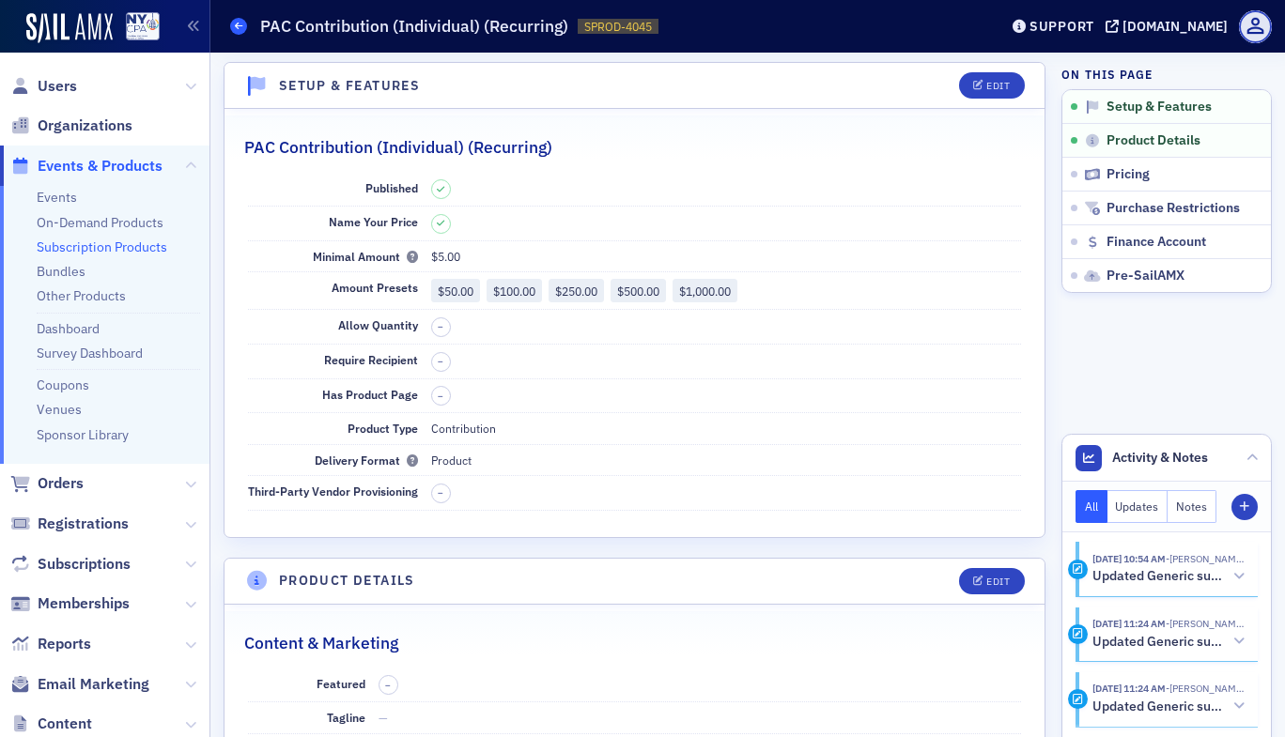
click at [240, 27] on icon at bounding box center [239, 26] width 8 height 8
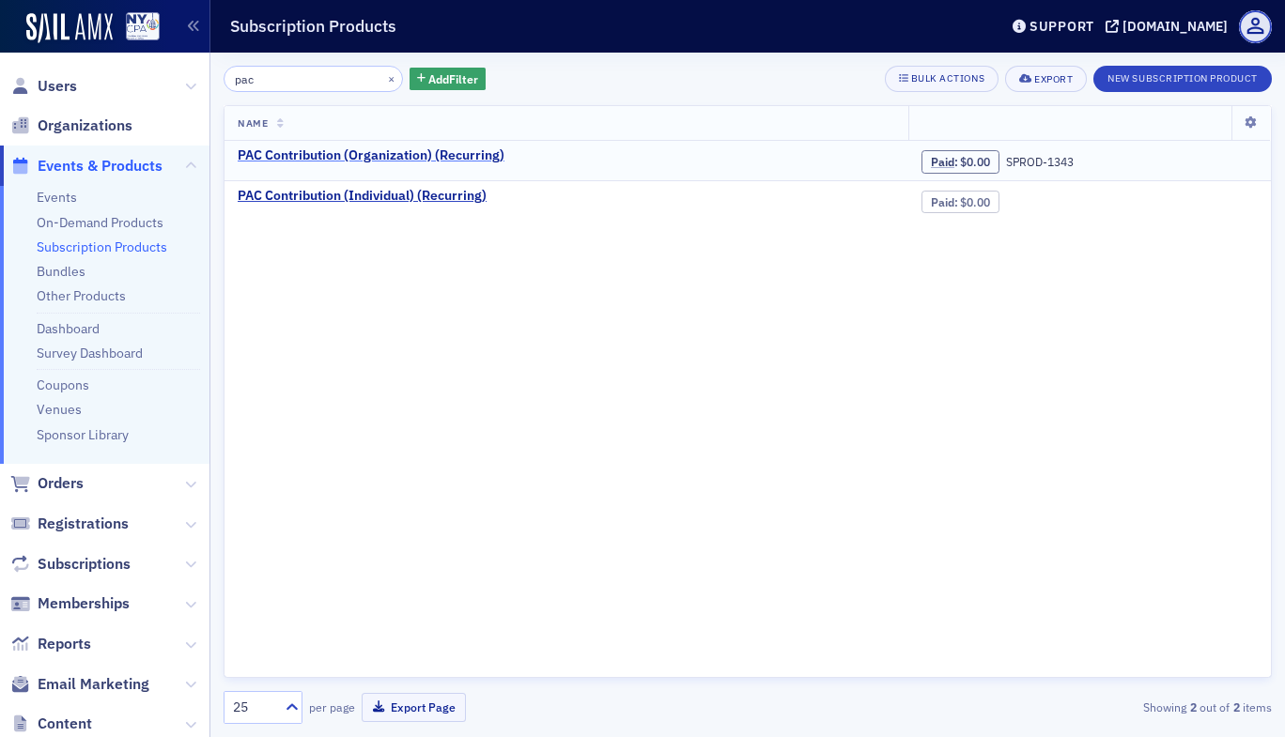
click at [378, 150] on div "PAC Contribution (Organization) (Recurring)" at bounding box center [371, 155] width 267 height 17
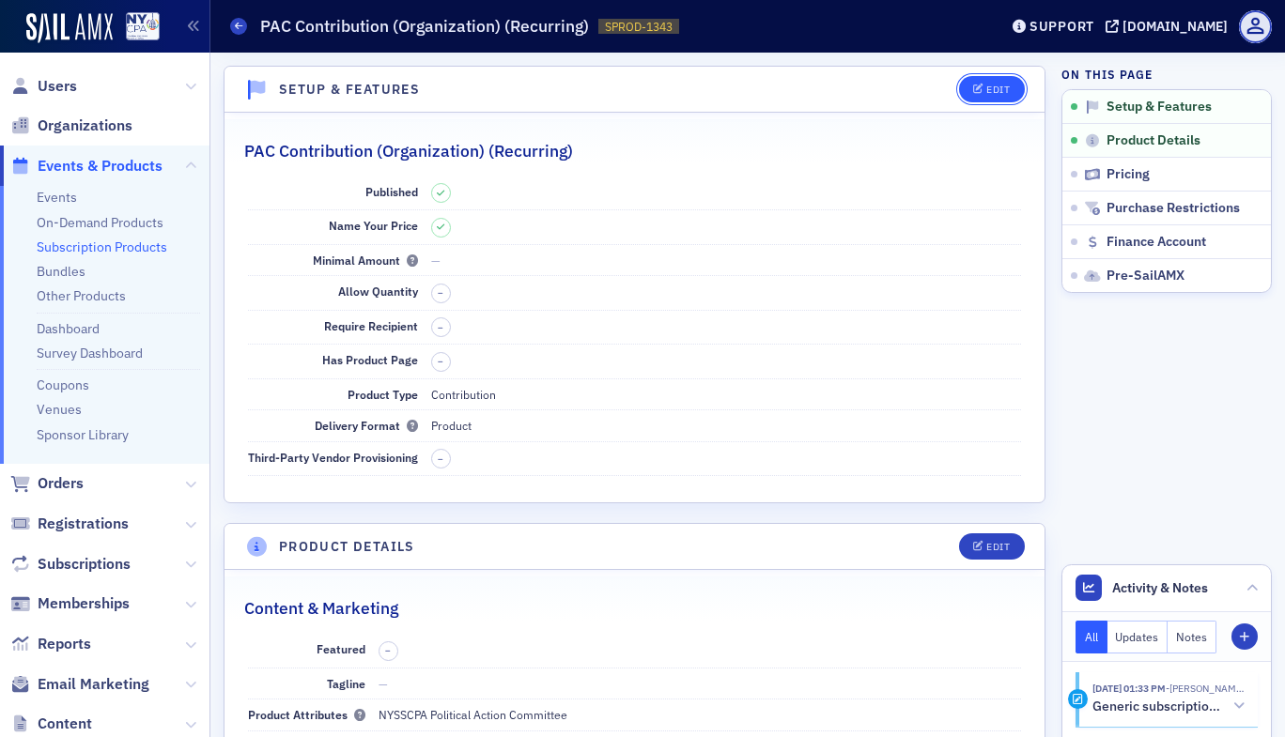
click at [992, 97] on button "Edit" at bounding box center [991, 89] width 65 height 26
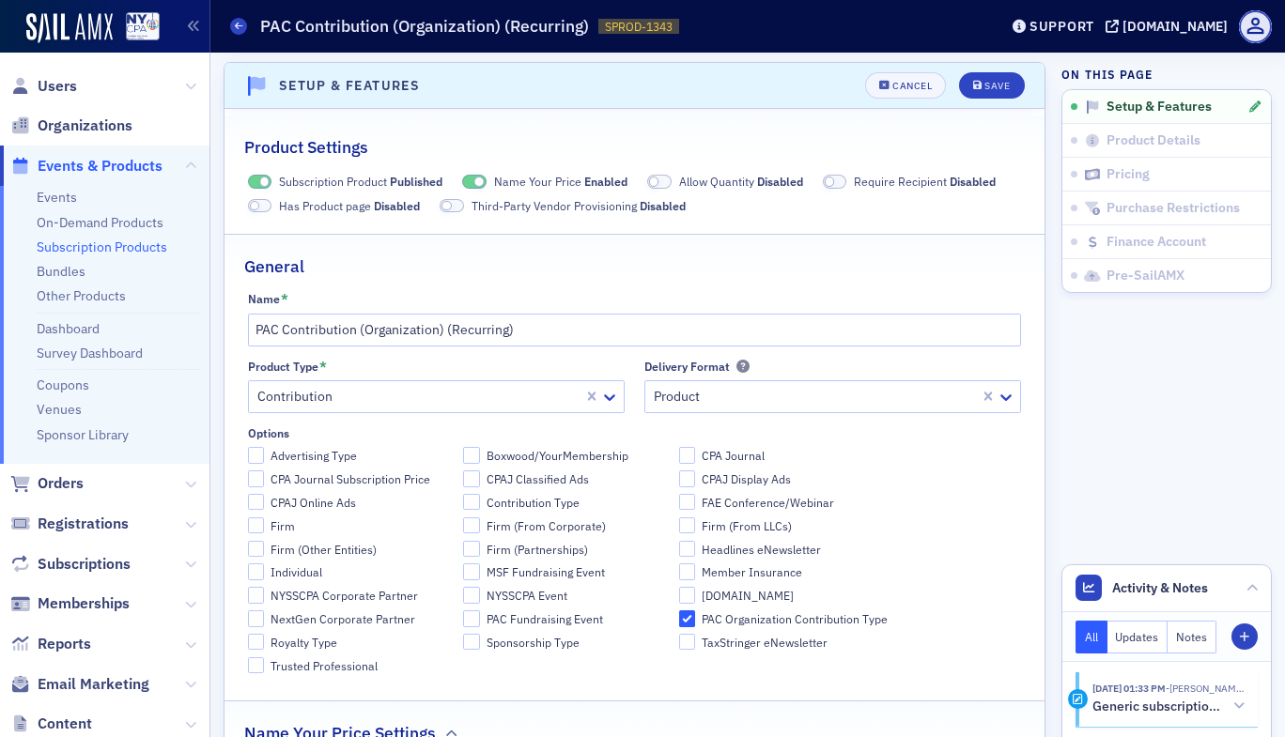
scroll to position [602, 0]
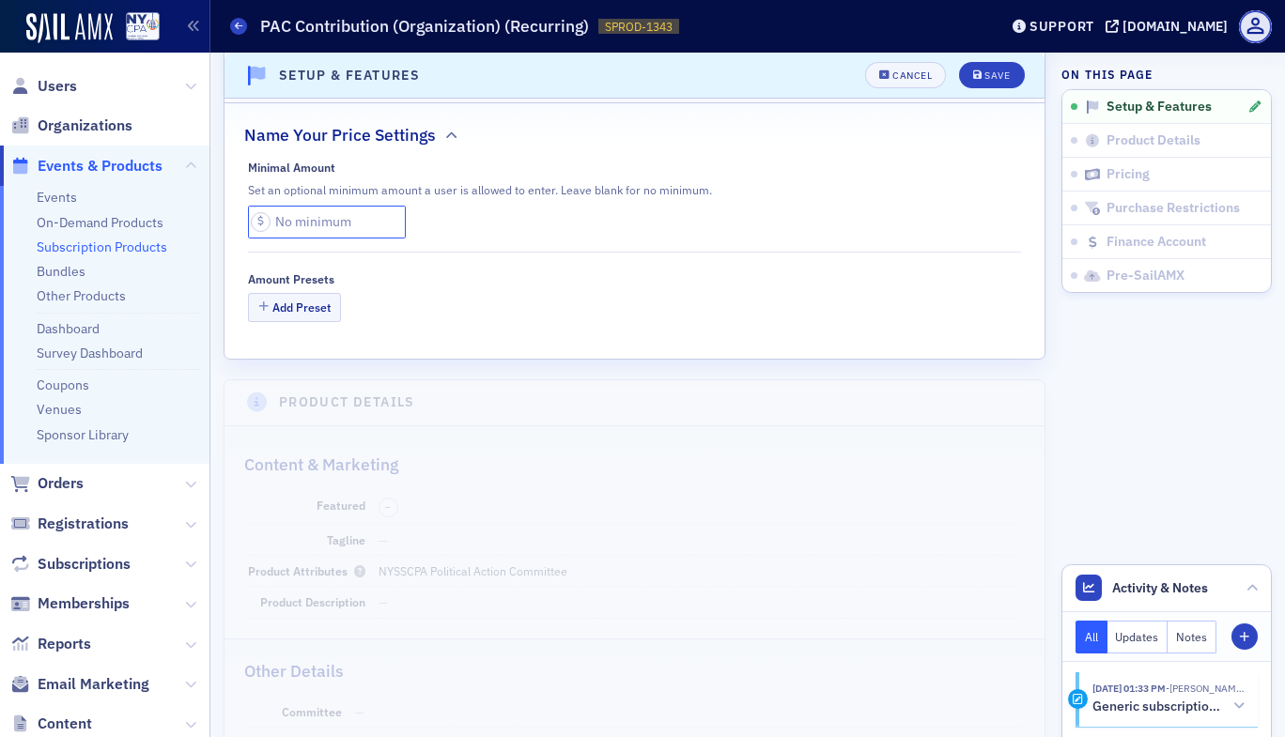
click at [318, 219] on input "text" at bounding box center [327, 222] width 158 height 33
type input "5.00"
click at [305, 308] on button "Add Preset" at bounding box center [295, 307] width 94 height 29
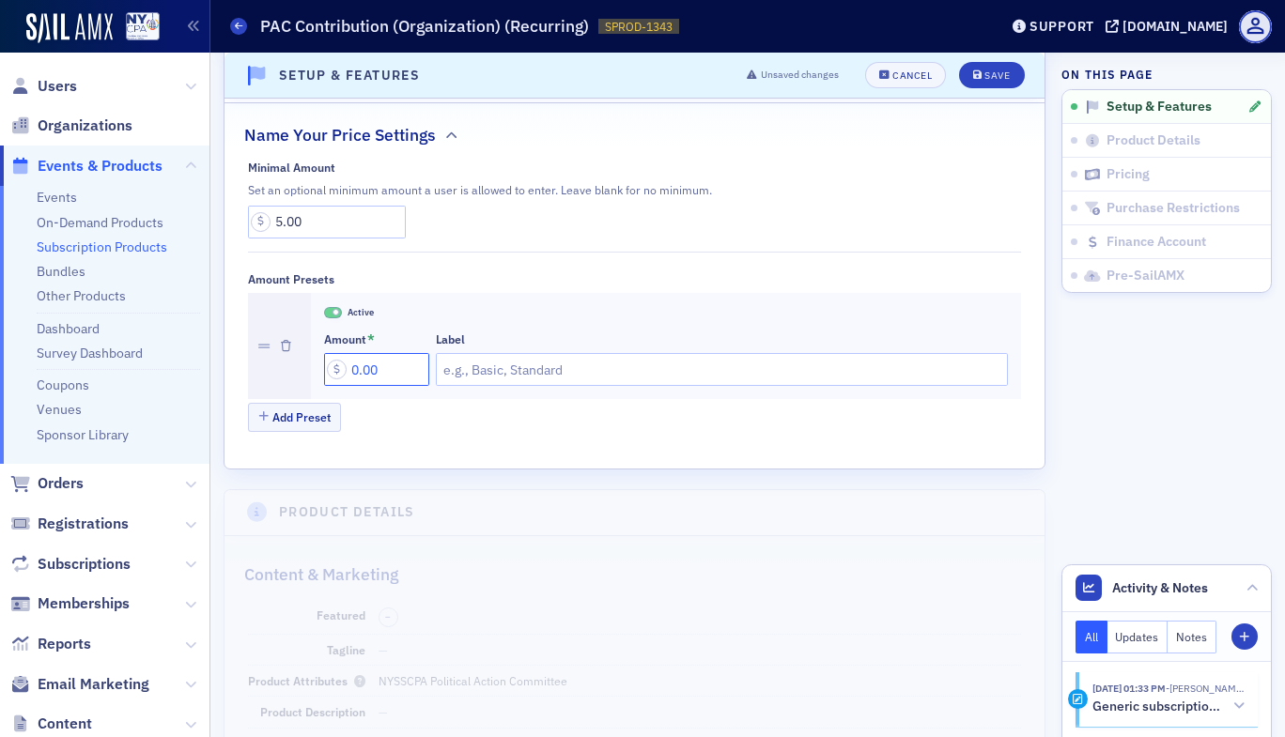
click at [354, 364] on input "0.00" at bounding box center [376, 369] width 105 height 33
type input "50.00"
click at [297, 411] on button "Add Preset" at bounding box center [295, 417] width 94 height 29
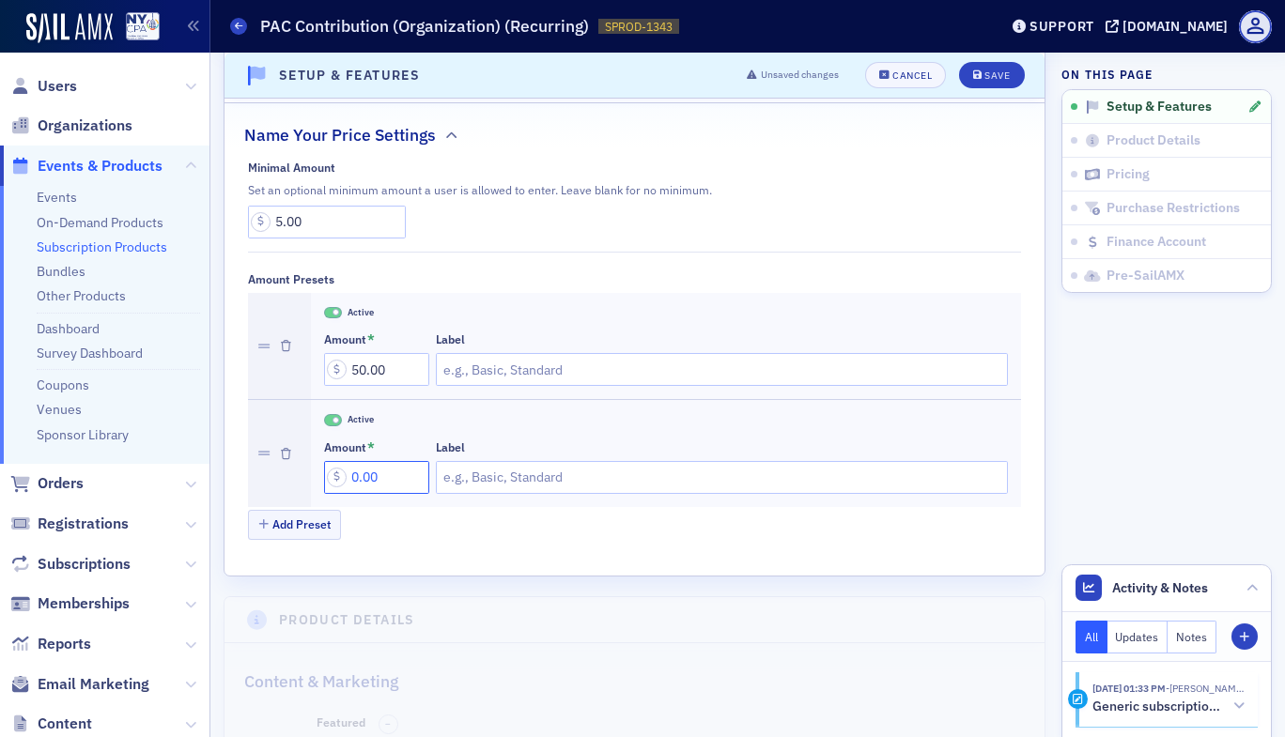
click at [348, 480] on input "0.00" at bounding box center [376, 477] width 105 height 33
type input "100.00"
click at [306, 525] on button "Add Preset" at bounding box center [295, 524] width 94 height 29
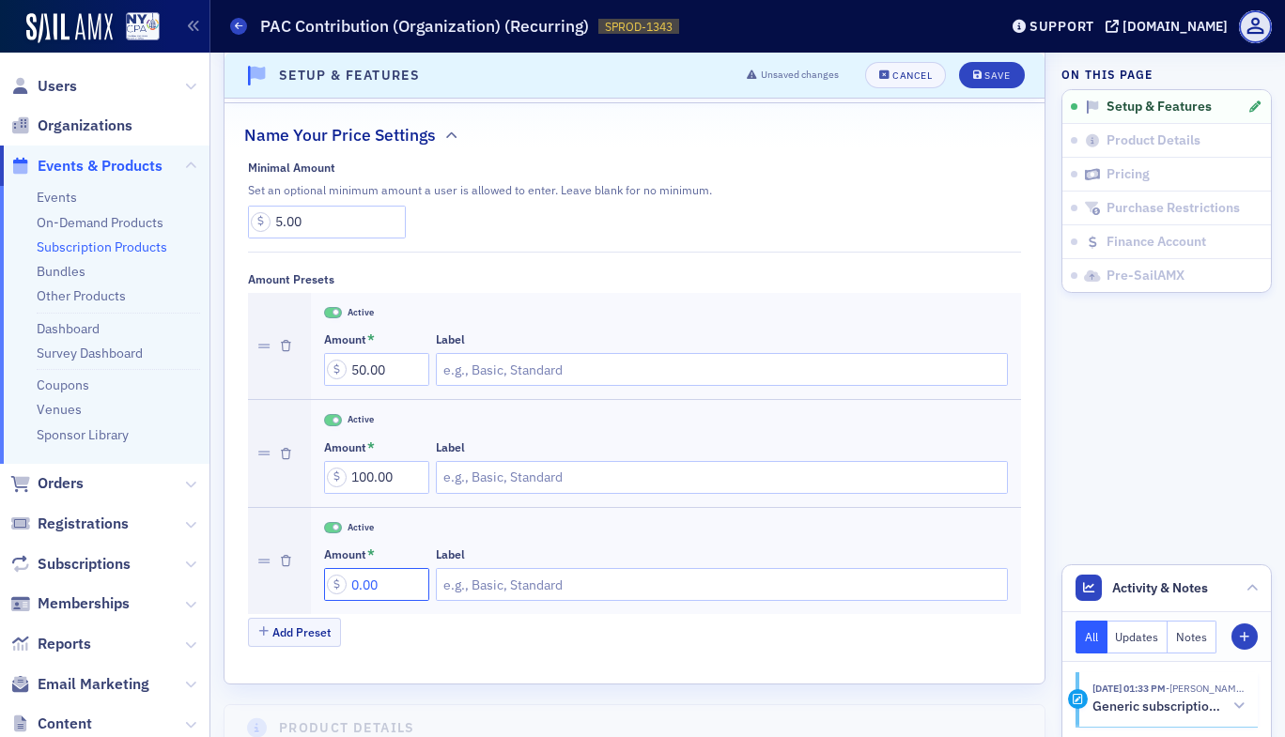
click at [349, 582] on input "0.00" at bounding box center [376, 584] width 105 height 33
type input "250.00"
click at [304, 634] on button "Add Preset" at bounding box center [295, 632] width 94 height 29
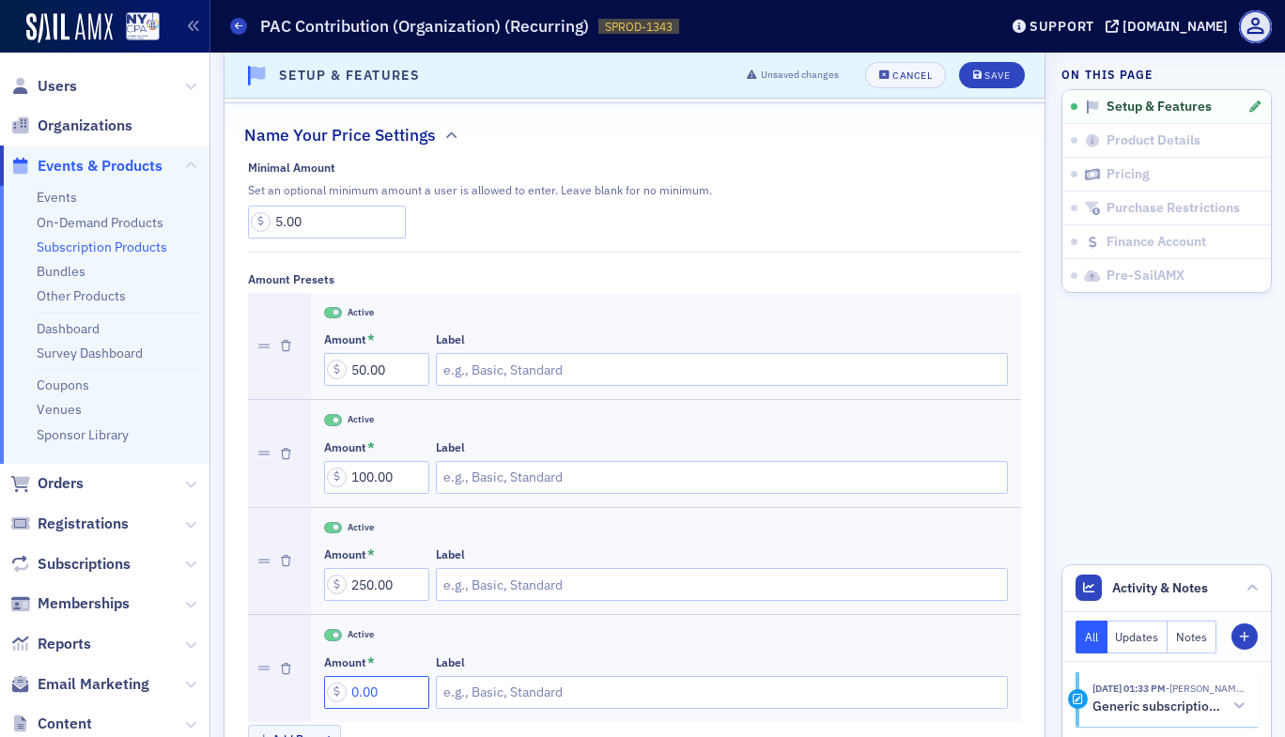
click at [349, 693] on input "0.00" at bounding box center [376, 692] width 105 height 33
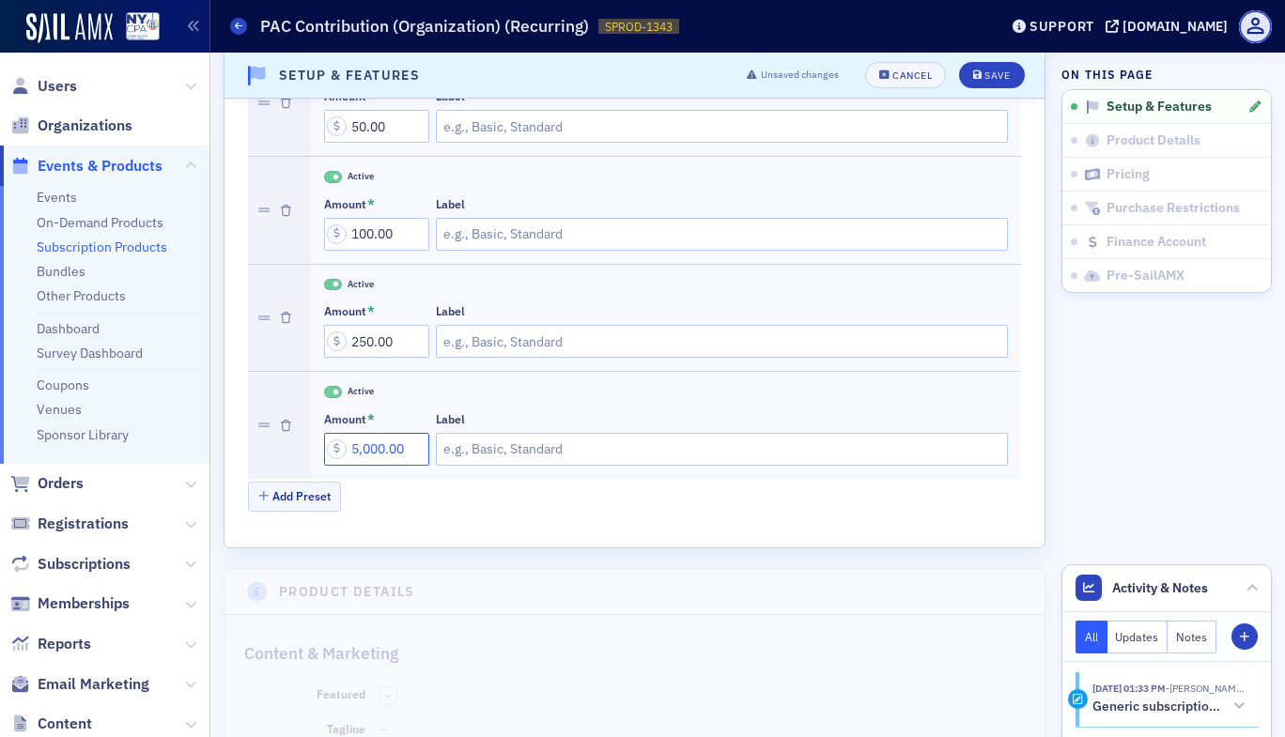
scroll to position [846, 0]
type input "500.00"
click at [316, 494] on button "Add Preset" at bounding box center [295, 495] width 94 height 29
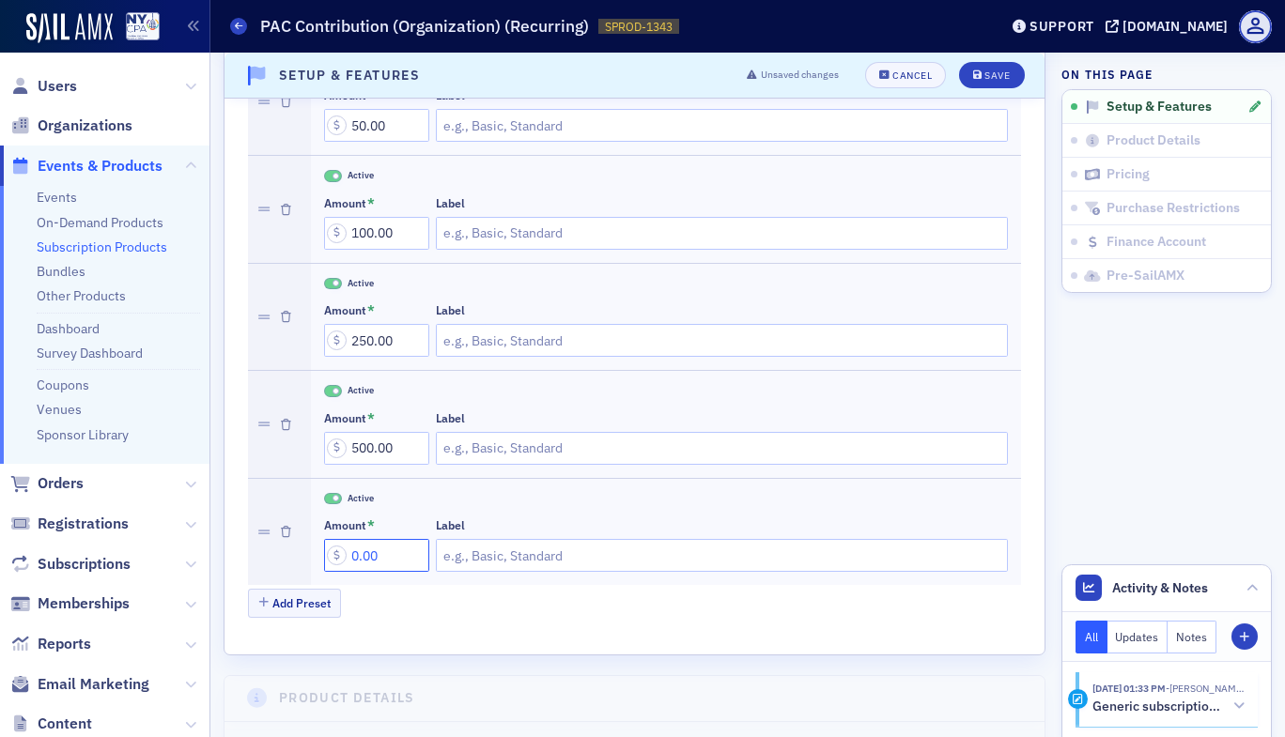
click at [349, 550] on input "0.00" at bounding box center [376, 555] width 105 height 33
type input "1,000.00"
click at [275, 592] on button "Add Preset" at bounding box center [295, 603] width 94 height 29
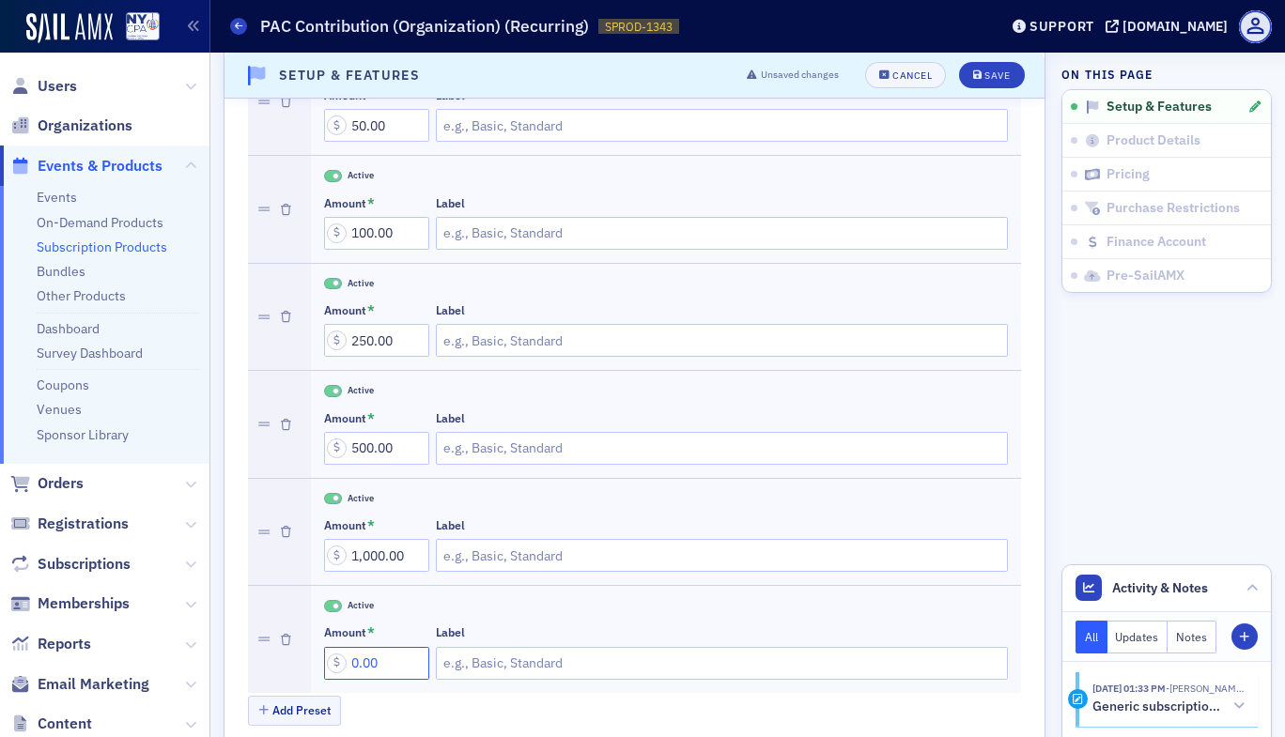
click at [349, 662] on input "0.00" at bounding box center [376, 663] width 105 height 33
type input "2,500.00"
click at [970, 82] on button "Save" at bounding box center [991, 75] width 65 height 26
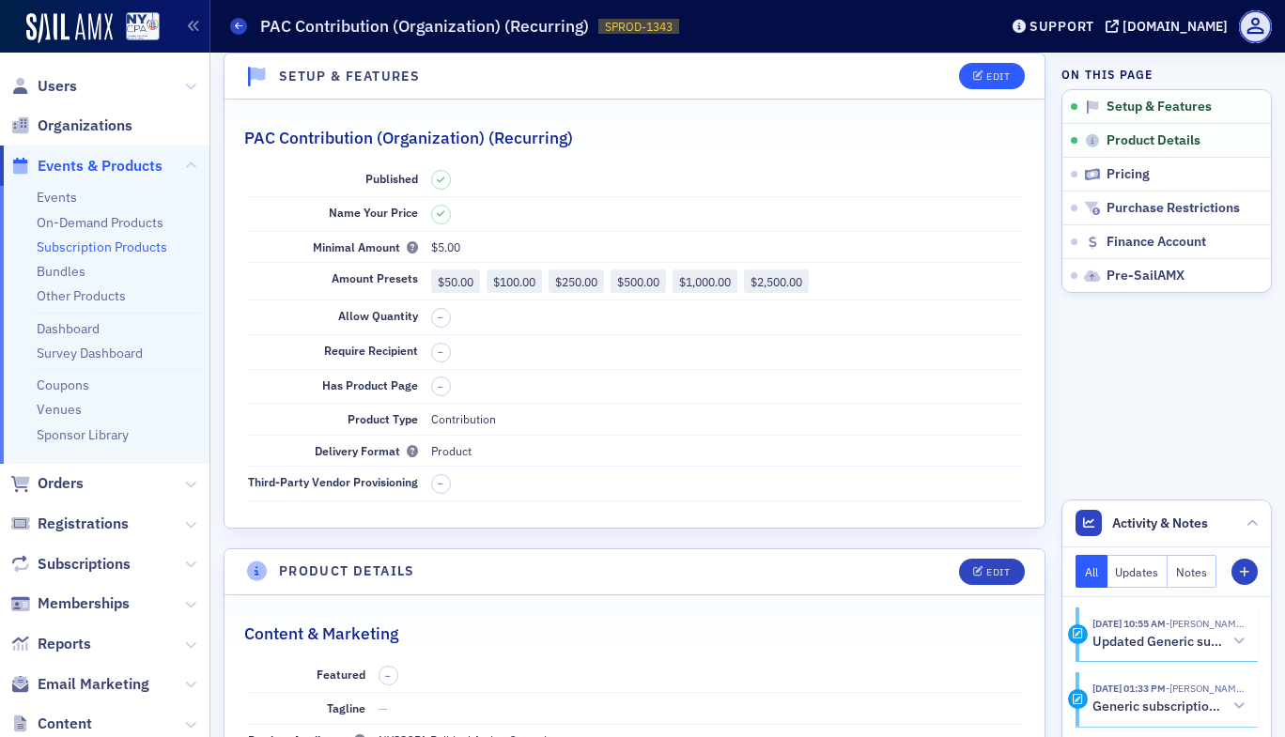
scroll to position [4, 0]
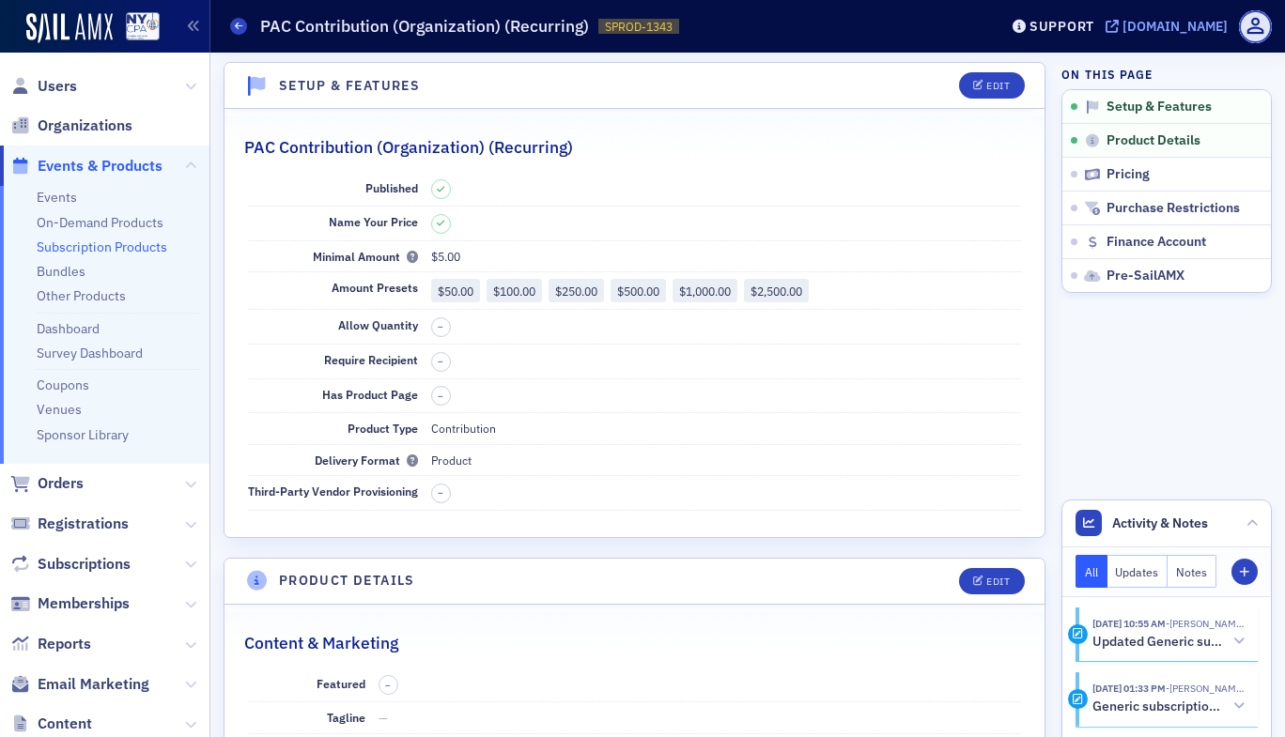
click at [1122, 26] on div "[DOMAIN_NAME]" at bounding box center [1174, 26] width 105 height 17
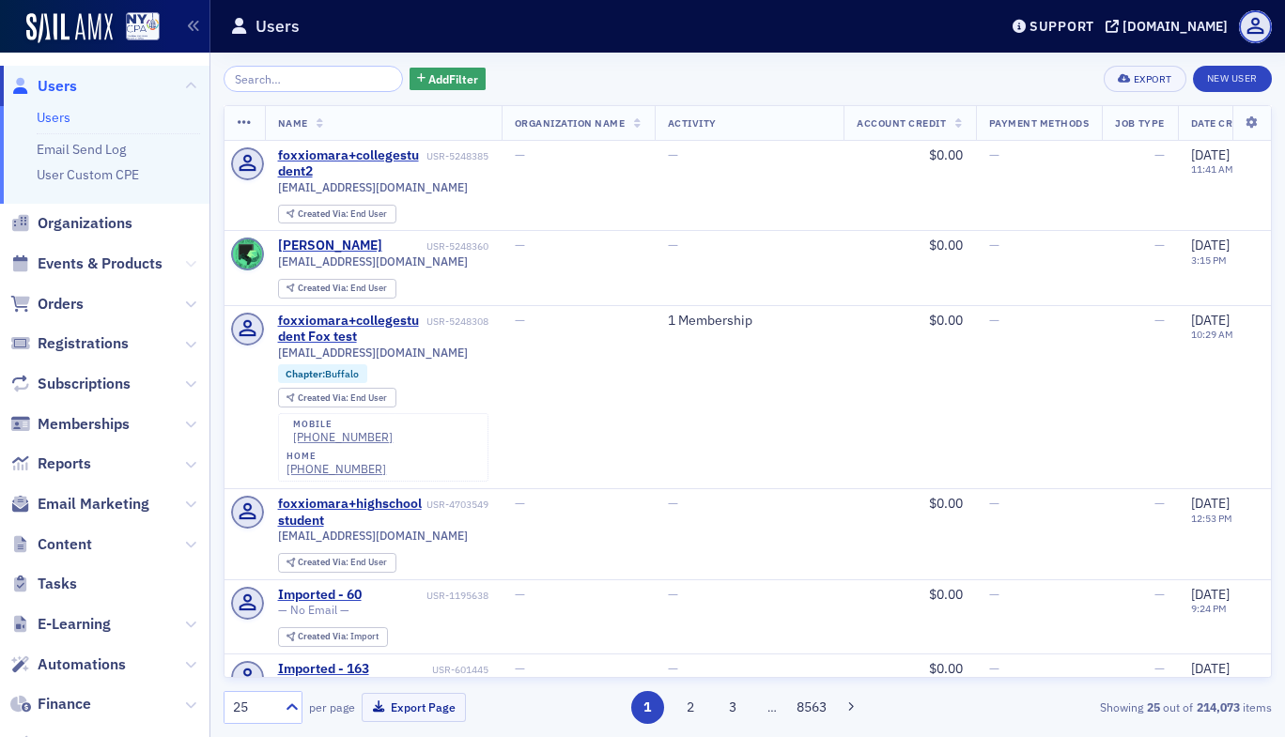
click at [185, 265] on icon at bounding box center [190, 263] width 11 height 11
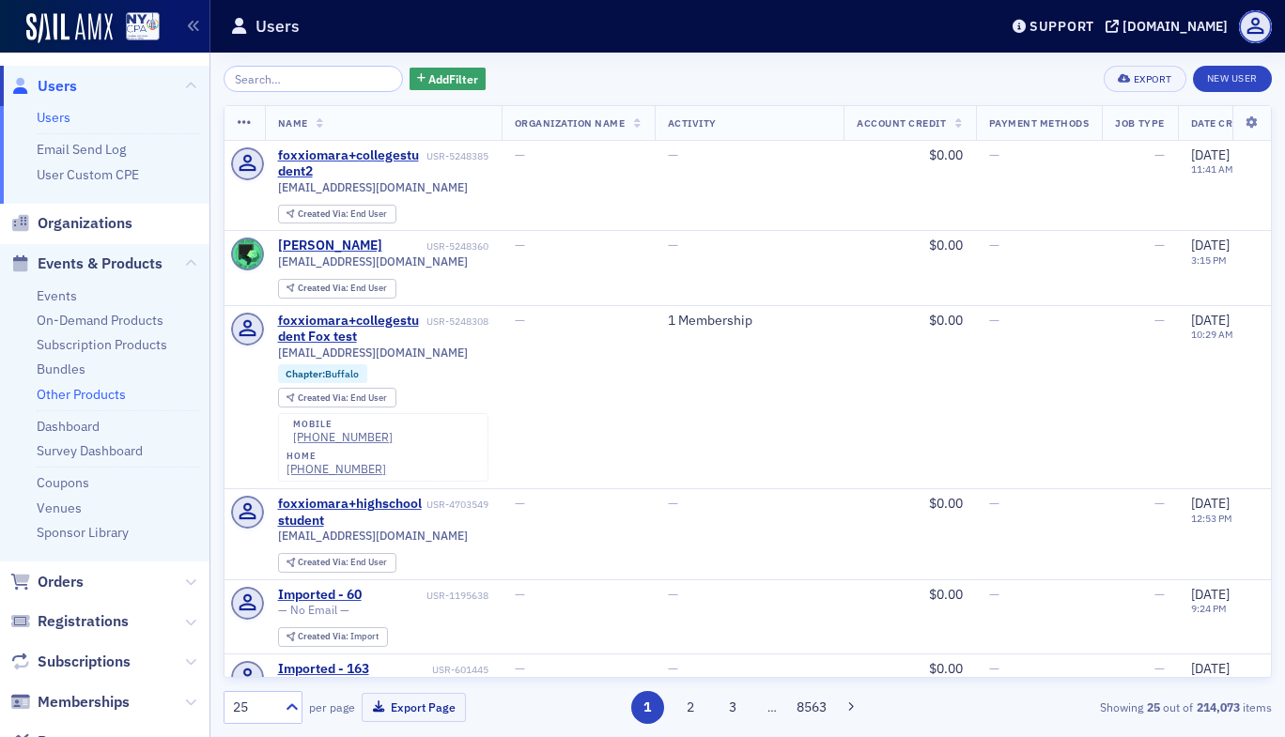
click at [54, 392] on link "Other Products" at bounding box center [81, 394] width 89 height 17
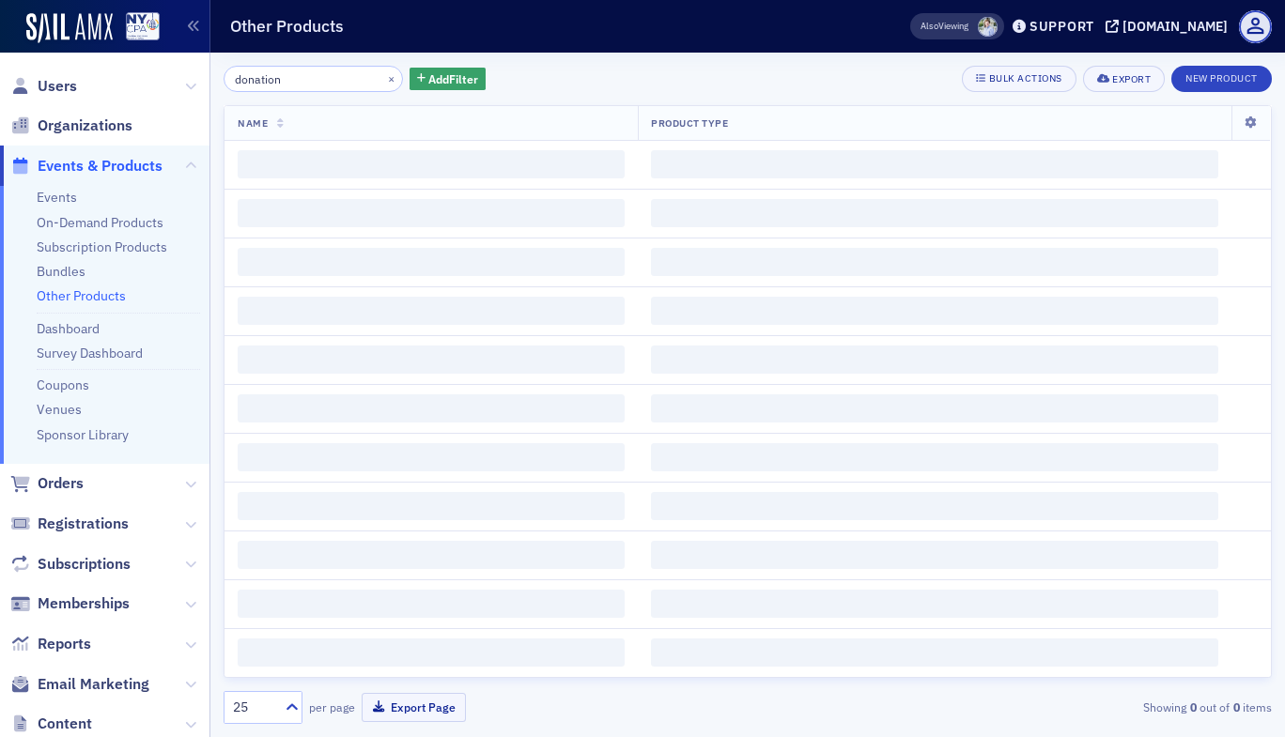
click at [288, 70] on input "donation" at bounding box center [313, 79] width 179 height 26
type input "d"
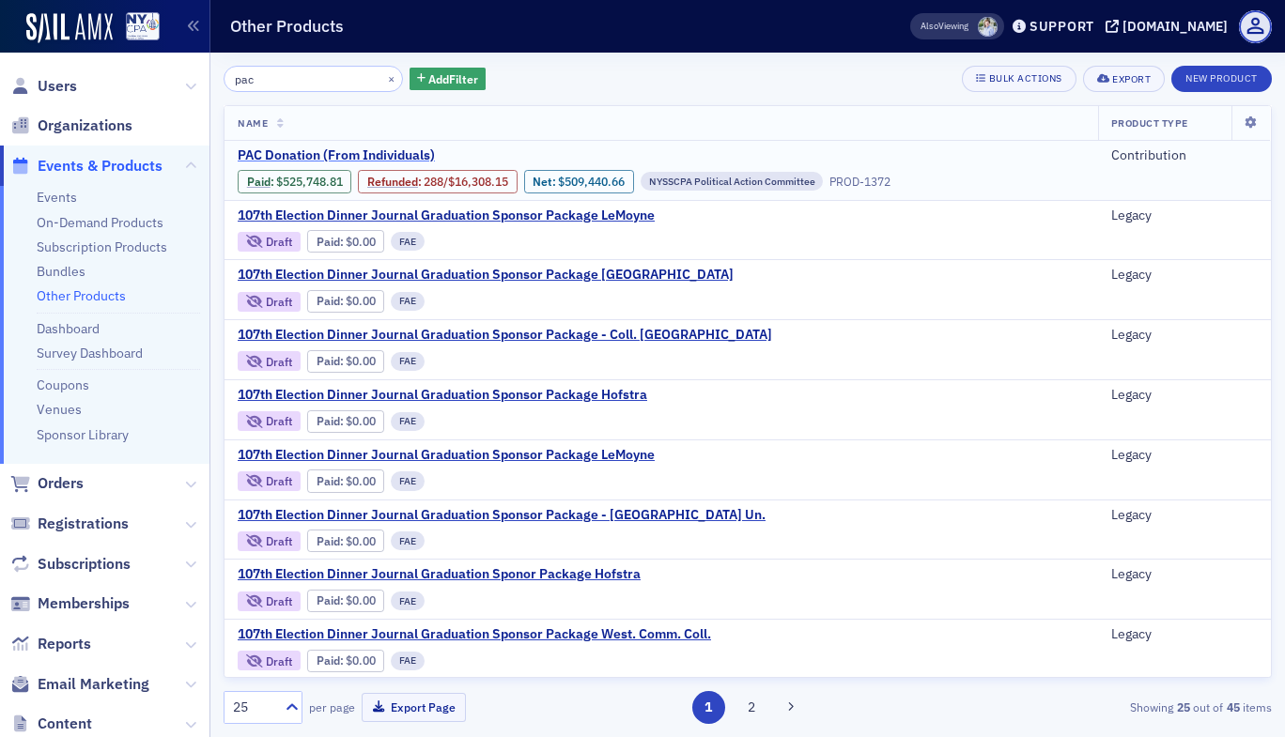
type input "pac"
click at [332, 152] on span "PAC Donation (From Individuals)" at bounding box center [396, 155] width 316 height 17
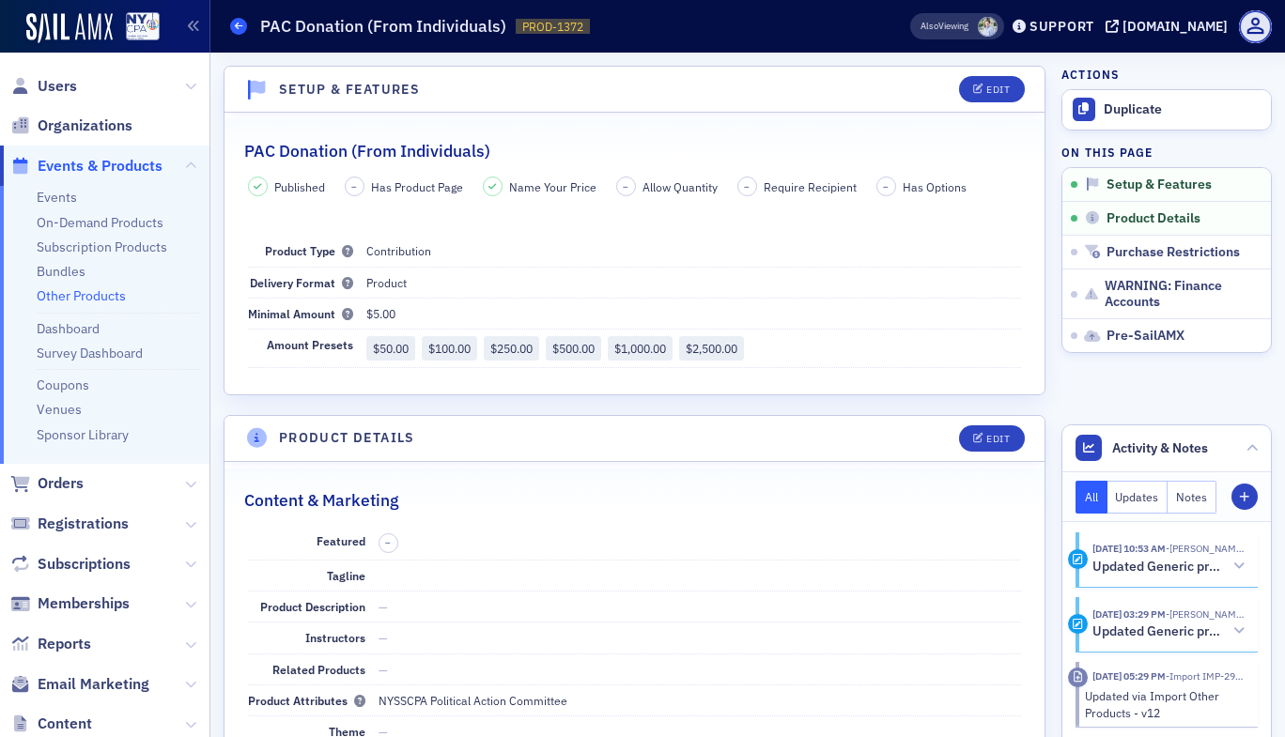
click at [234, 26] on span at bounding box center [238, 26] width 17 height 17
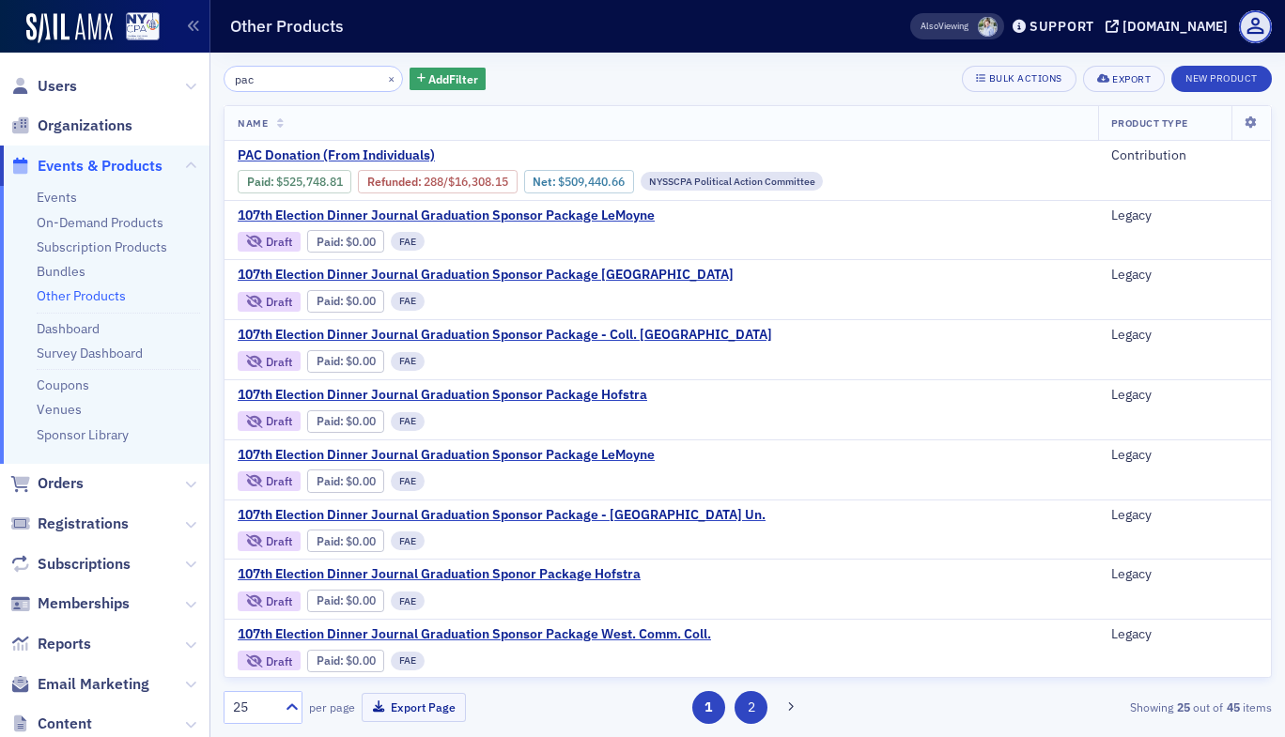
click at [749, 704] on button "2" at bounding box center [750, 707] width 33 height 33
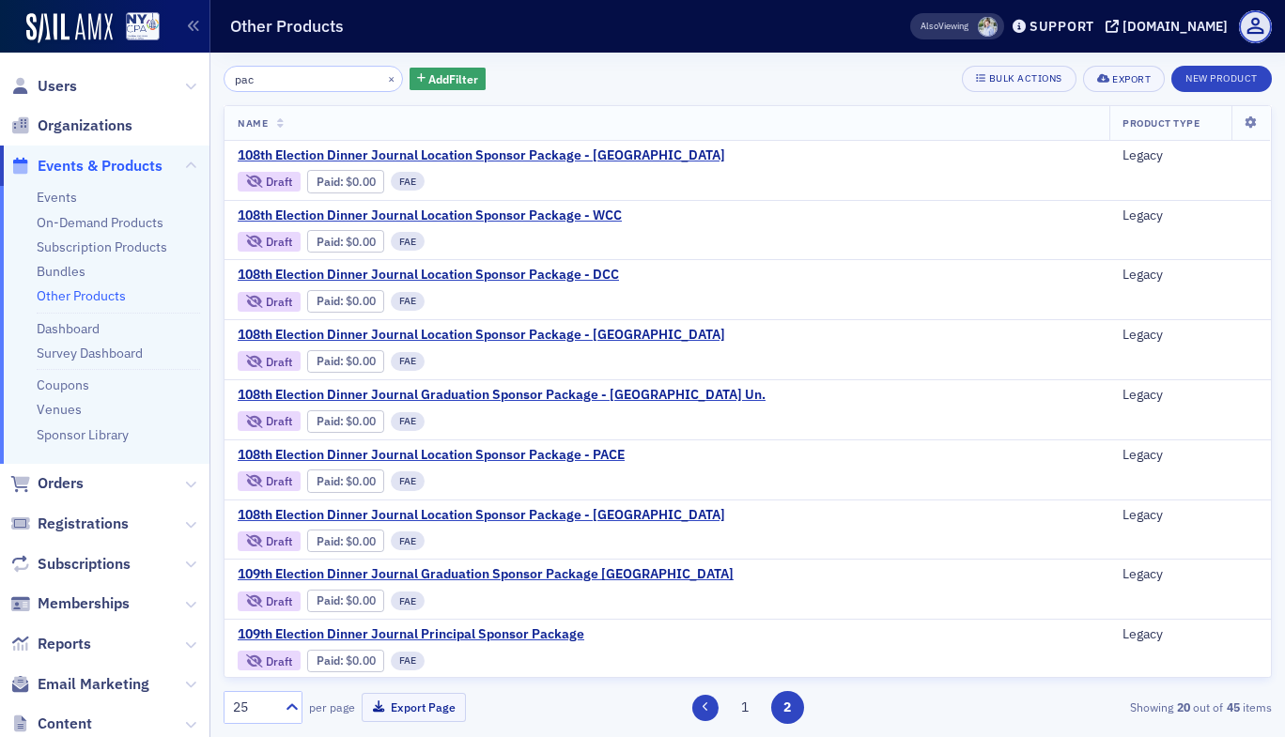
click at [703, 708] on icon at bounding box center [706, 707] width 8 height 11
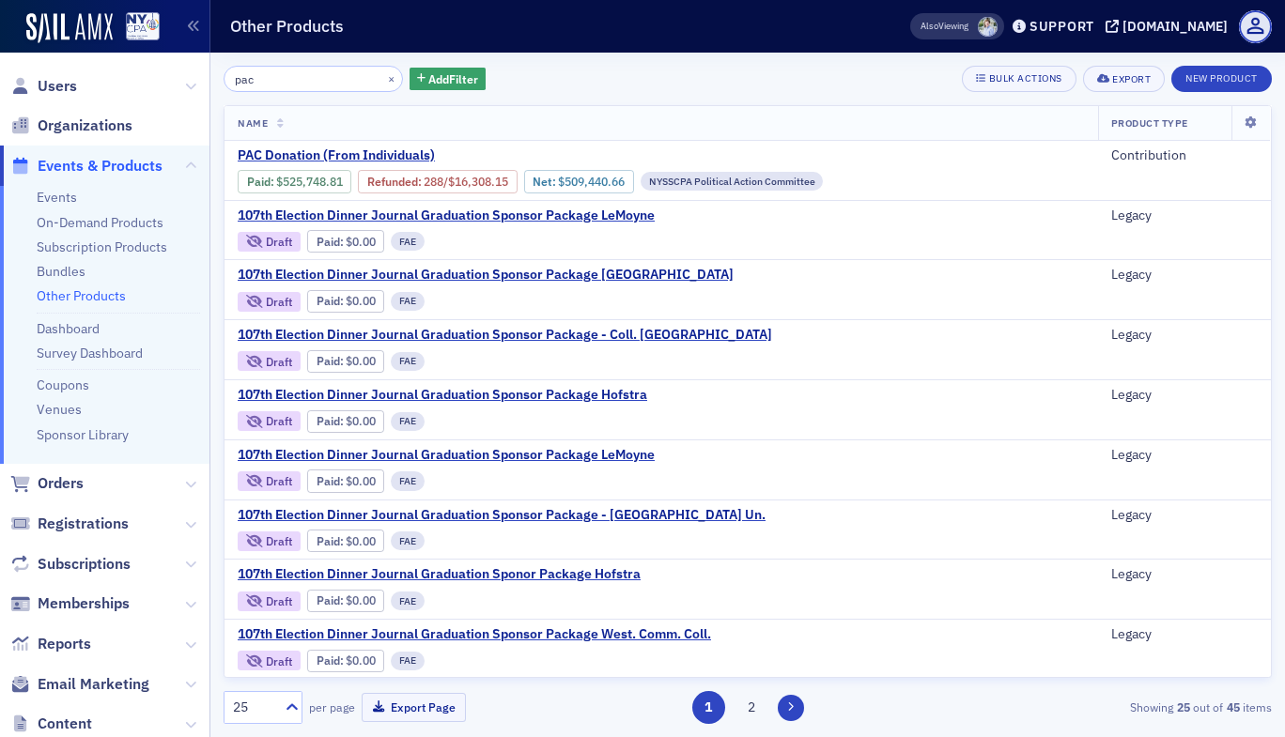
click at [797, 709] on button at bounding box center [791, 708] width 26 height 26
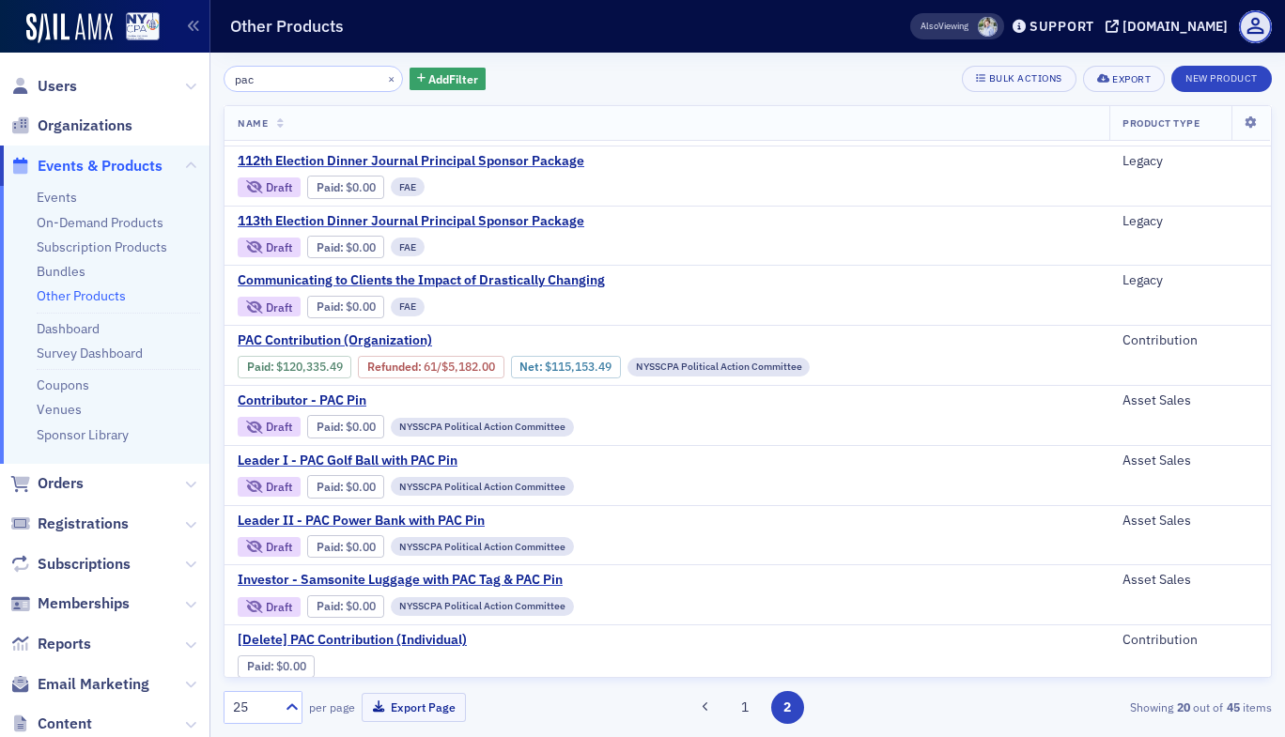
scroll to position [661, 0]
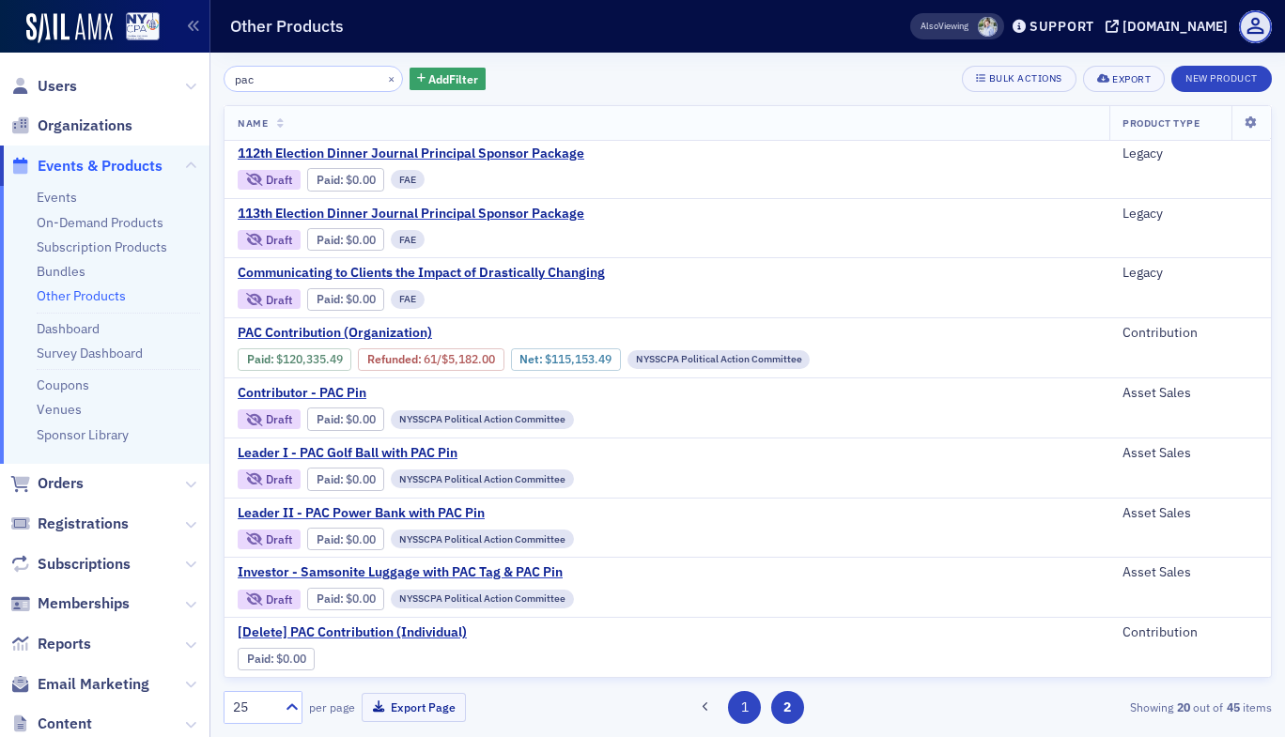
click at [734, 709] on button "1" at bounding box center [744, 707] width 33 height 33
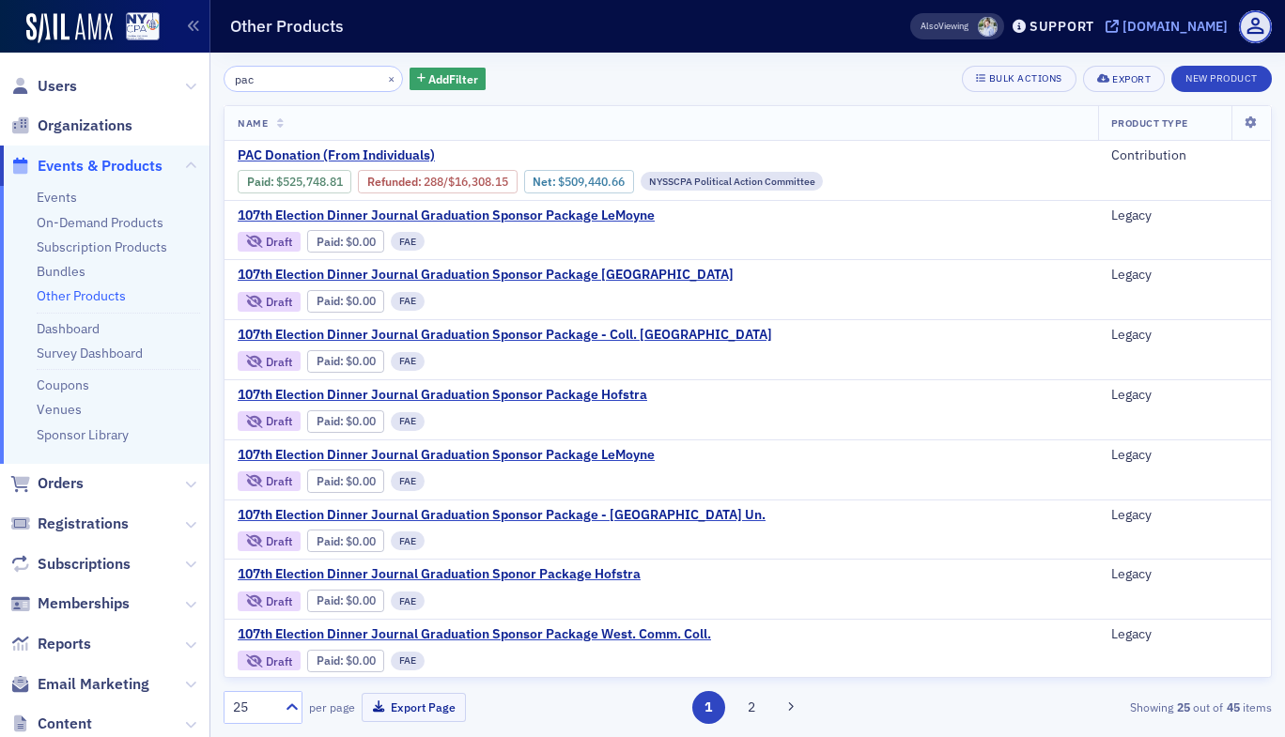
click at [1122, 25] on div "[DOMAIN_NAME]" at bounding box center [1174, 26] width 105 height 17
click at [79, 239] on link "Subscription Products" at bounding box center [102, 247] width 131 height 17
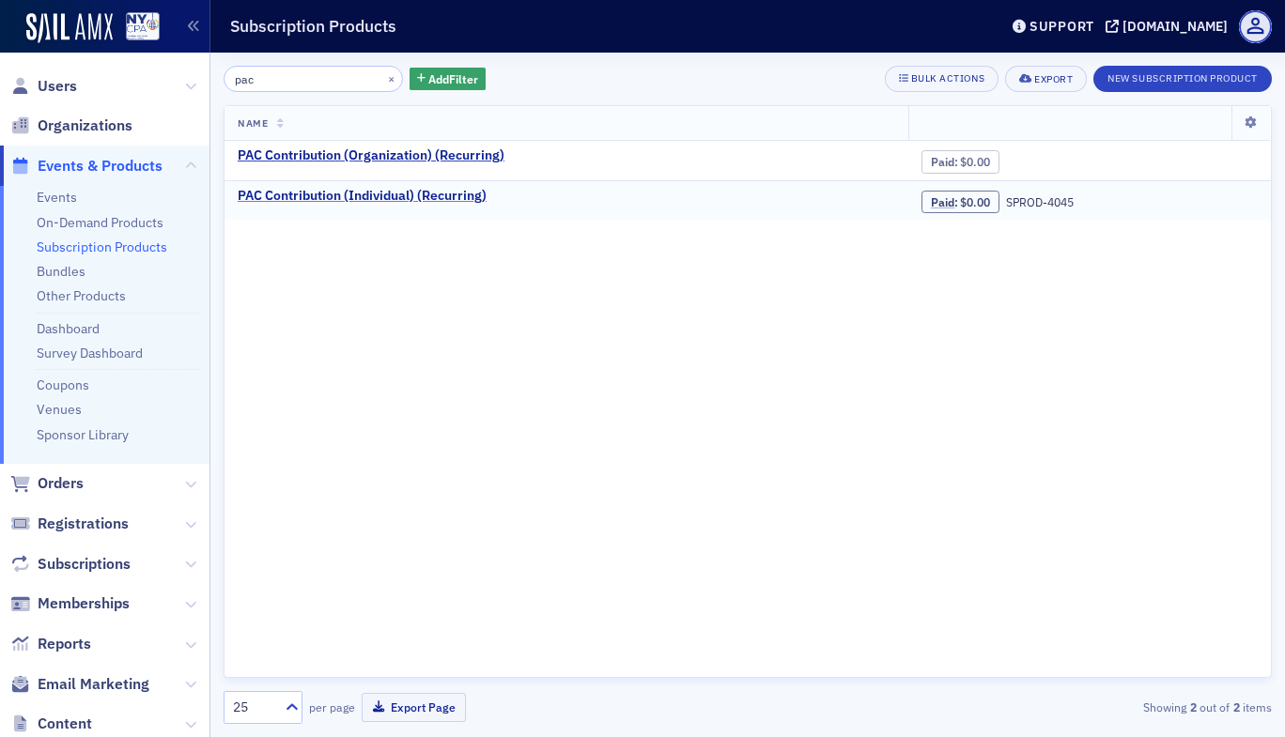
click at [414, 195] on div "PAC Contribution (Individual) (Recurring)" at bounding box center [362, 196] width 249 height 17
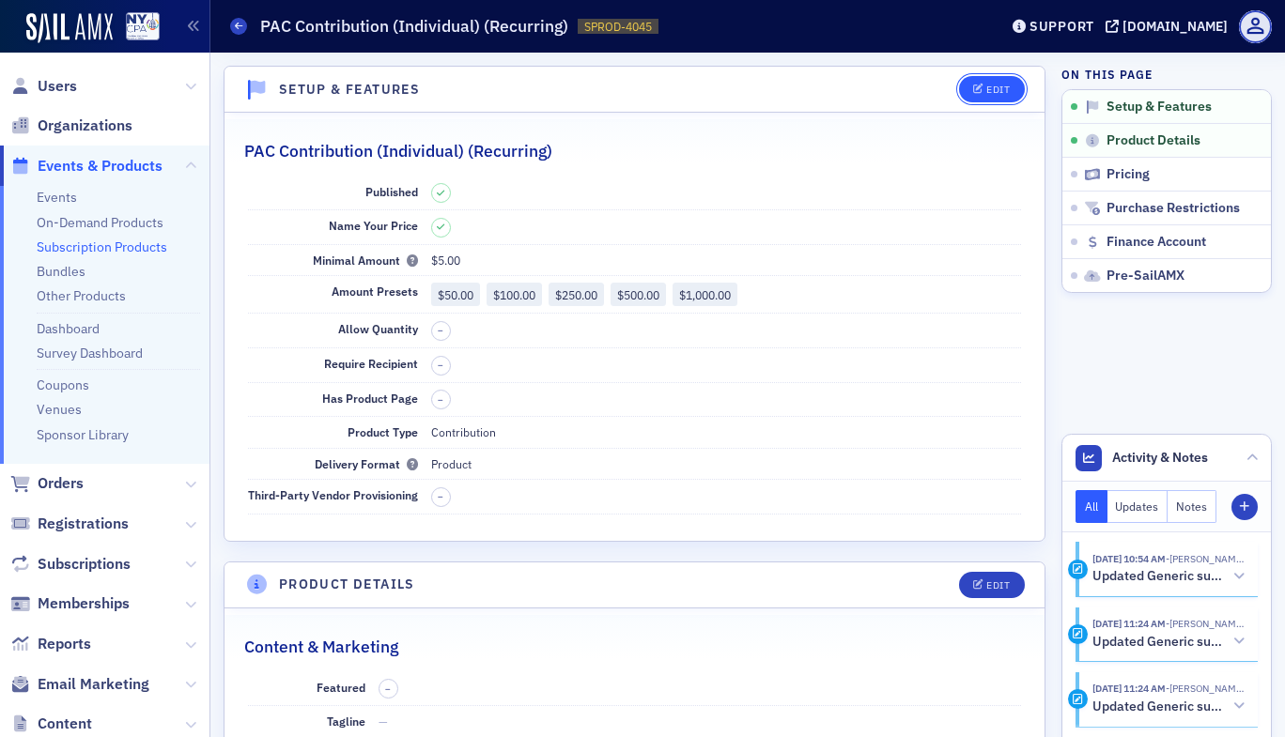
click at [986, 95] on div "Edit" at bounding box center [997, 90] width 23 height 10
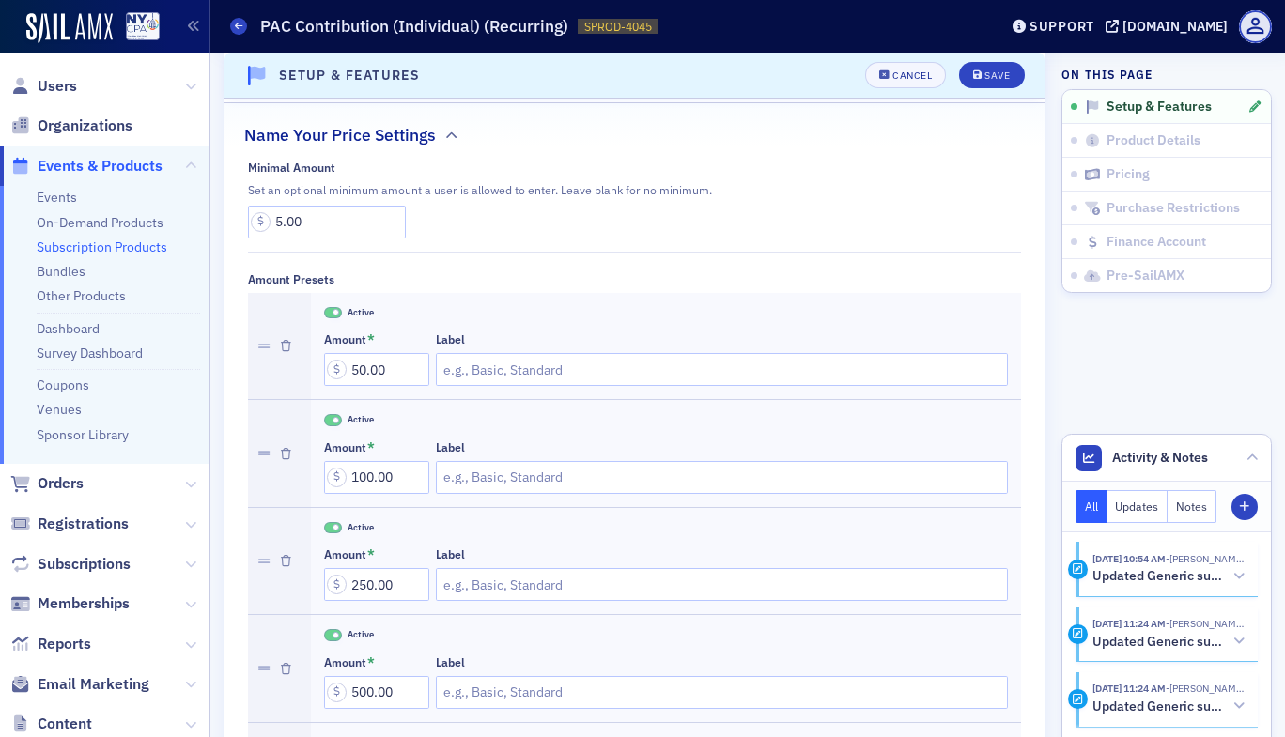
scroll to position [1201, 0]
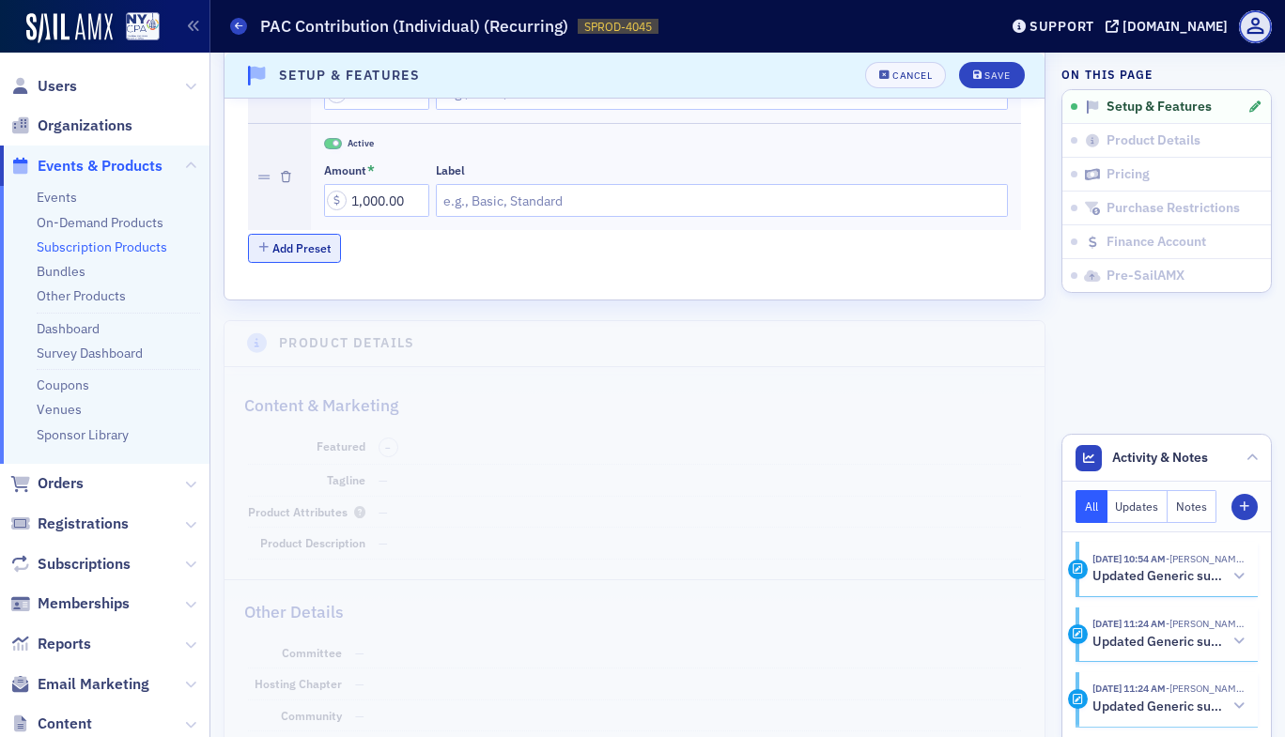
click at [271, 239] on button "Add Preset" at bounding box center [295, 248] width 94 height 29
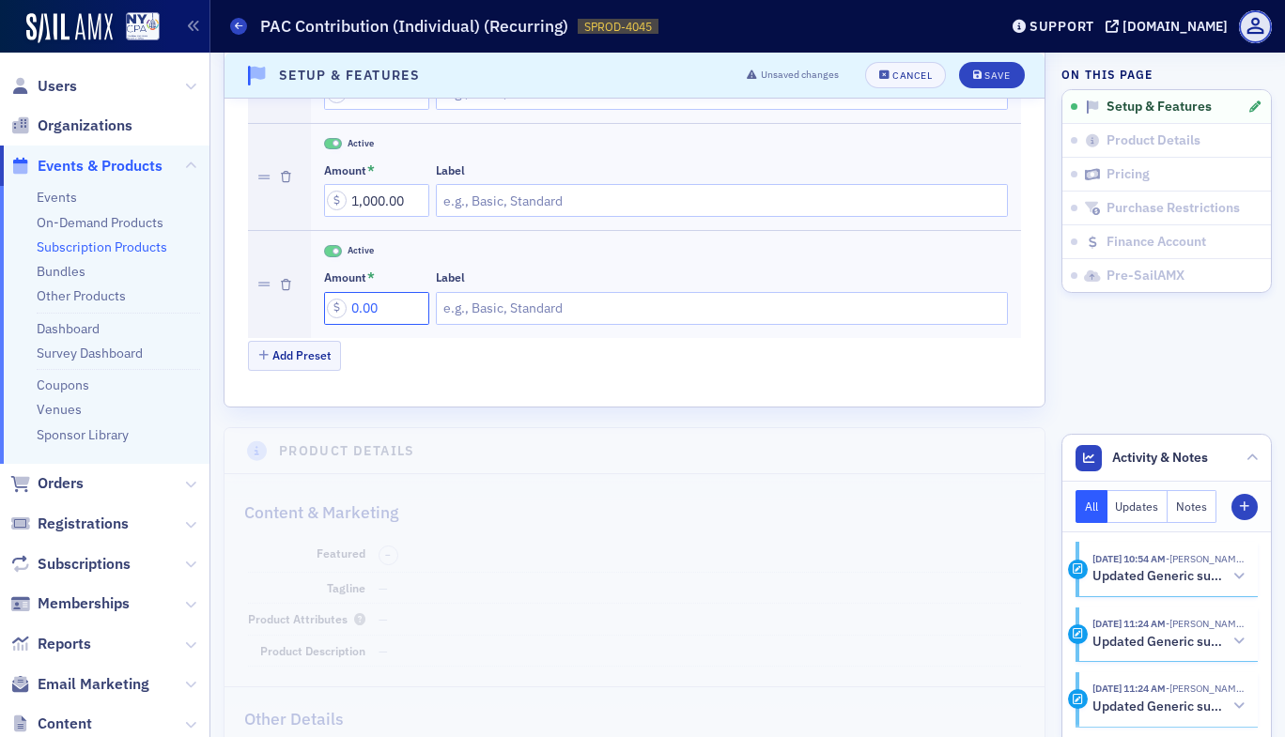
click at [353, 305] on input "0.00" at bounding box center [376, 308] width 105 height 33
type input "2,500.00"
click at [987, 82] on button "Save" at bounding box center [991, 75] width 65 height 26
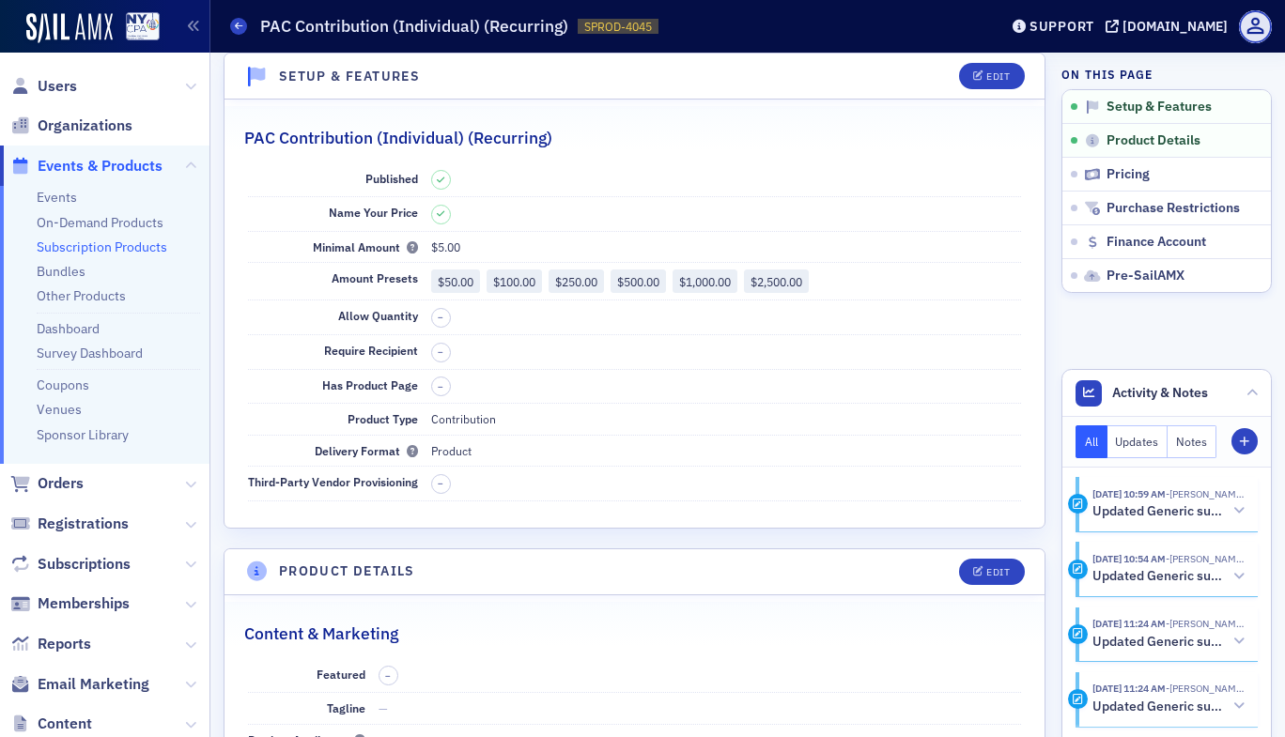
scroll to position [4, 0]
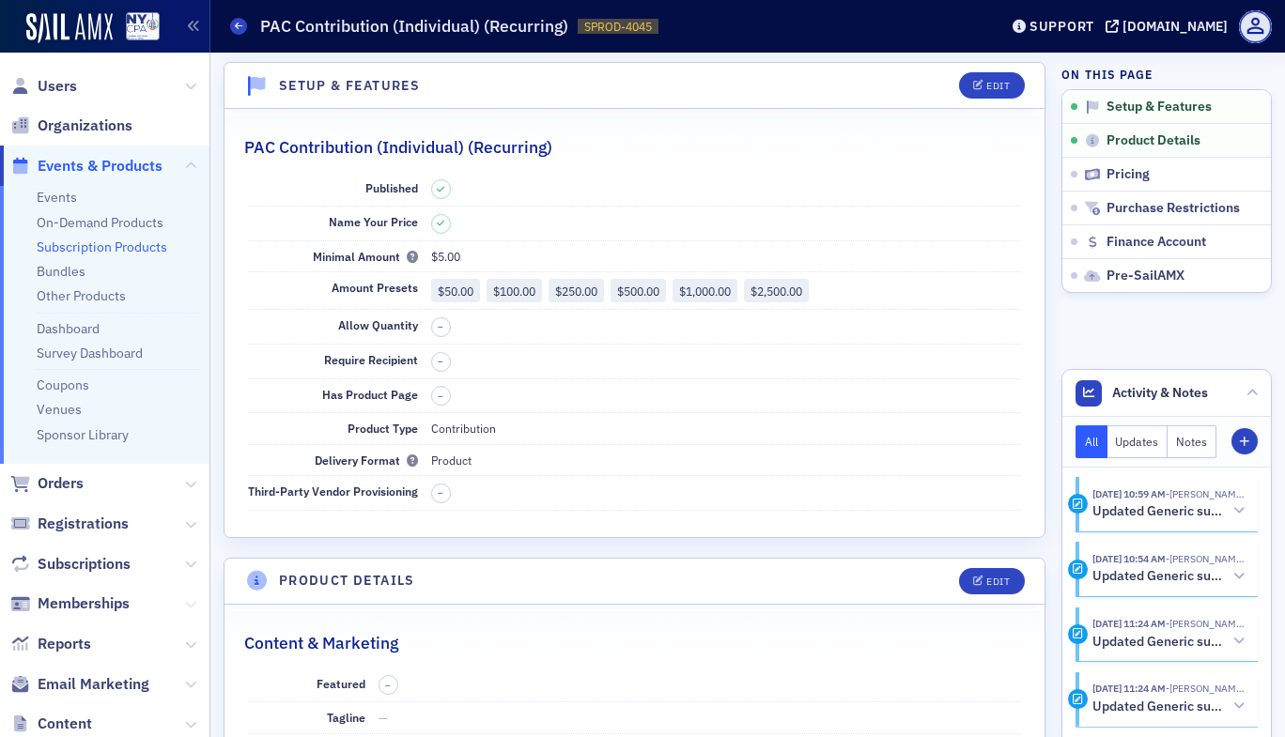
click at [185, 600] on icon at bounding box center [190, 604] width 11 height 11
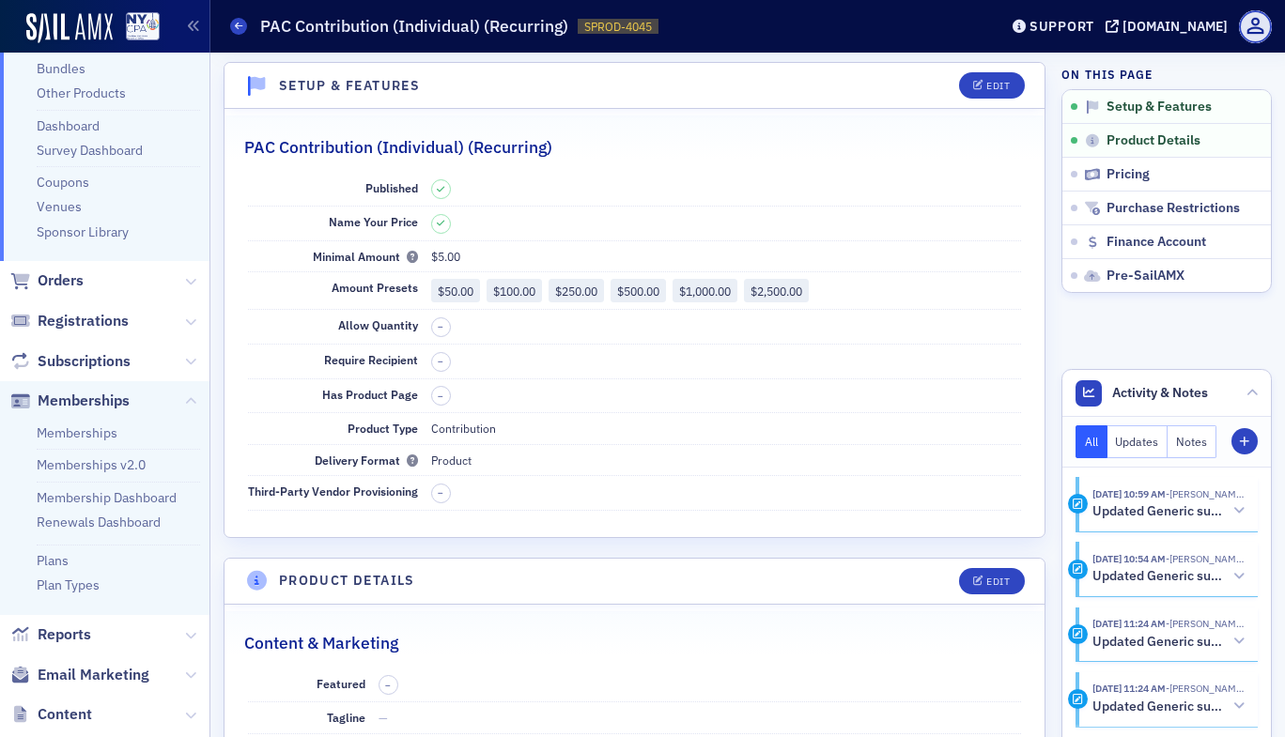
scroll to position [225, 0]
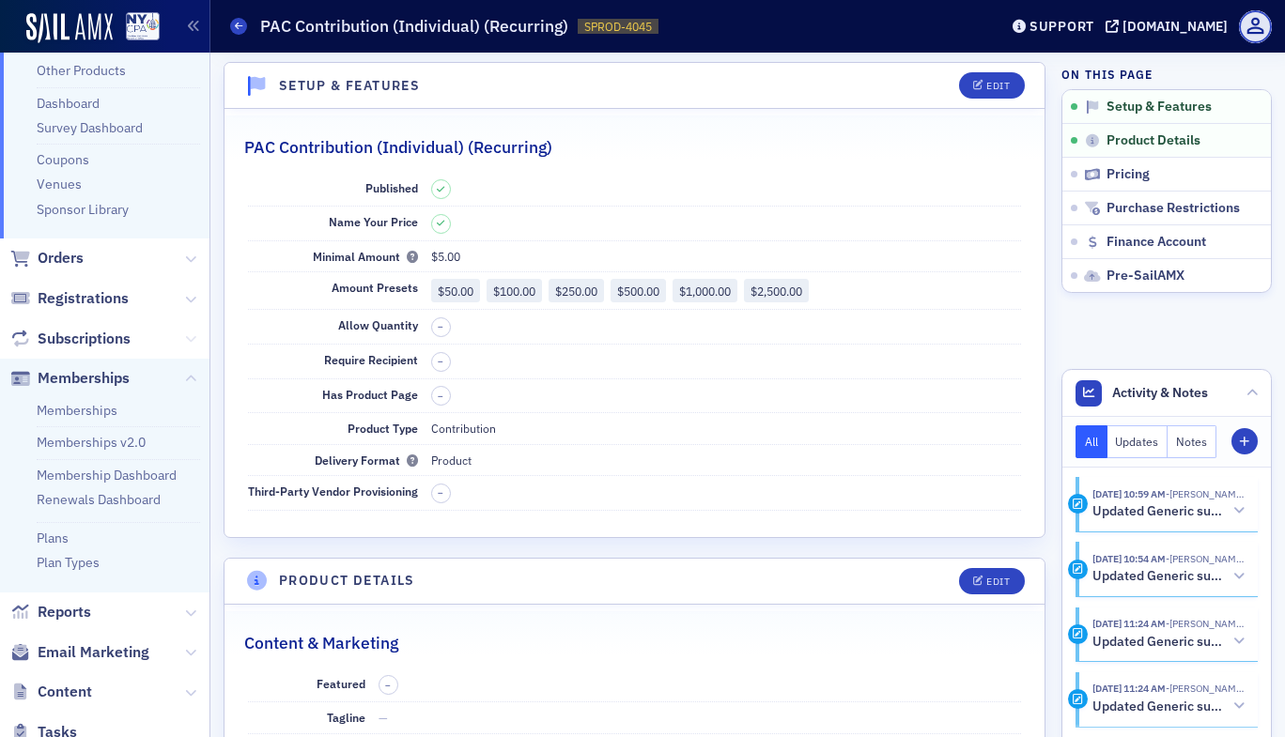
click at [185, 333] on icon at bounding box center [190, 338] width 11 height 11
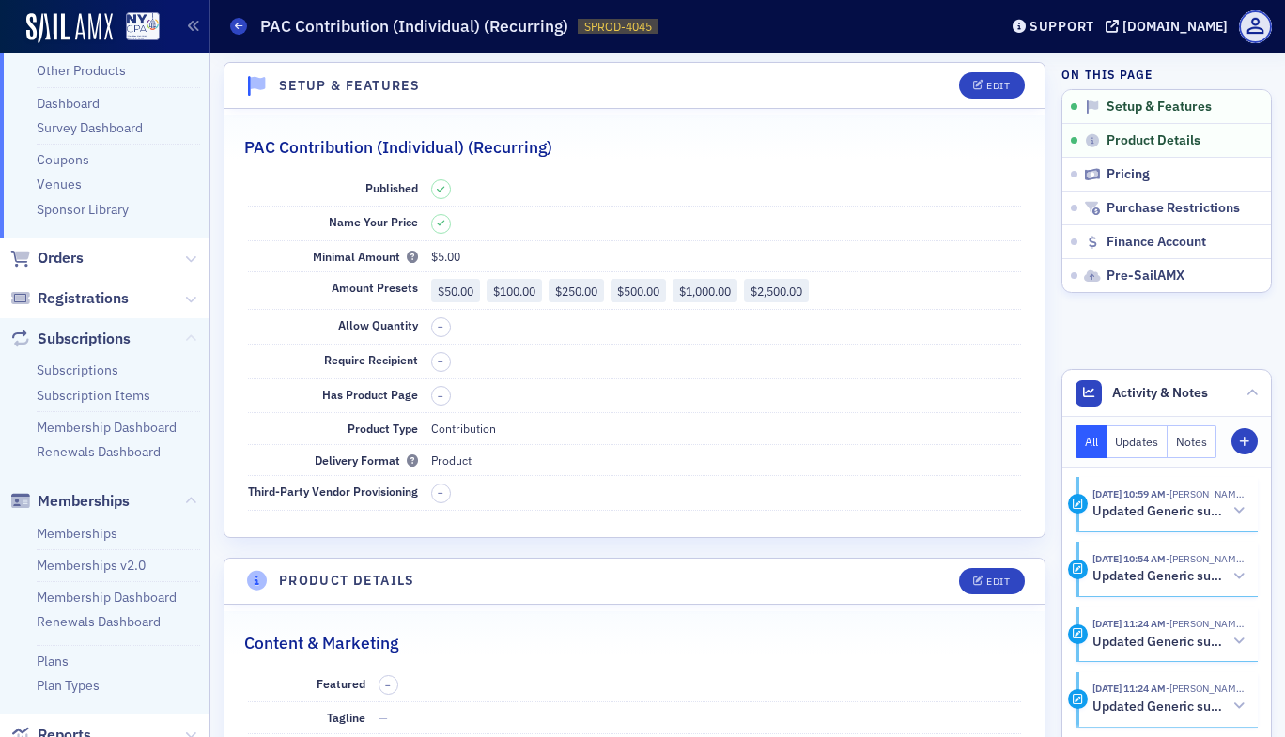
click at [185, 333] on icon at bounding box center [190, 338] width 11 height 11
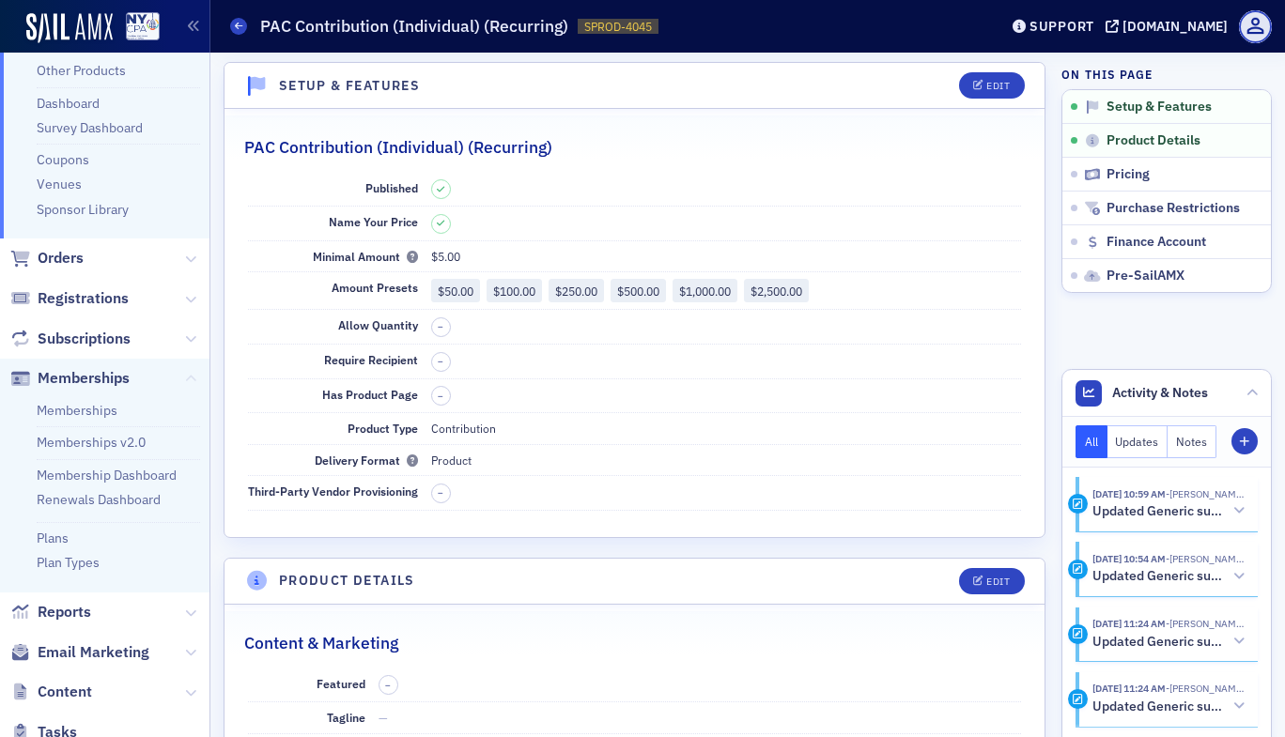
click at [185, 378] on icon at bounding box center [190, 379] width 11 height 11
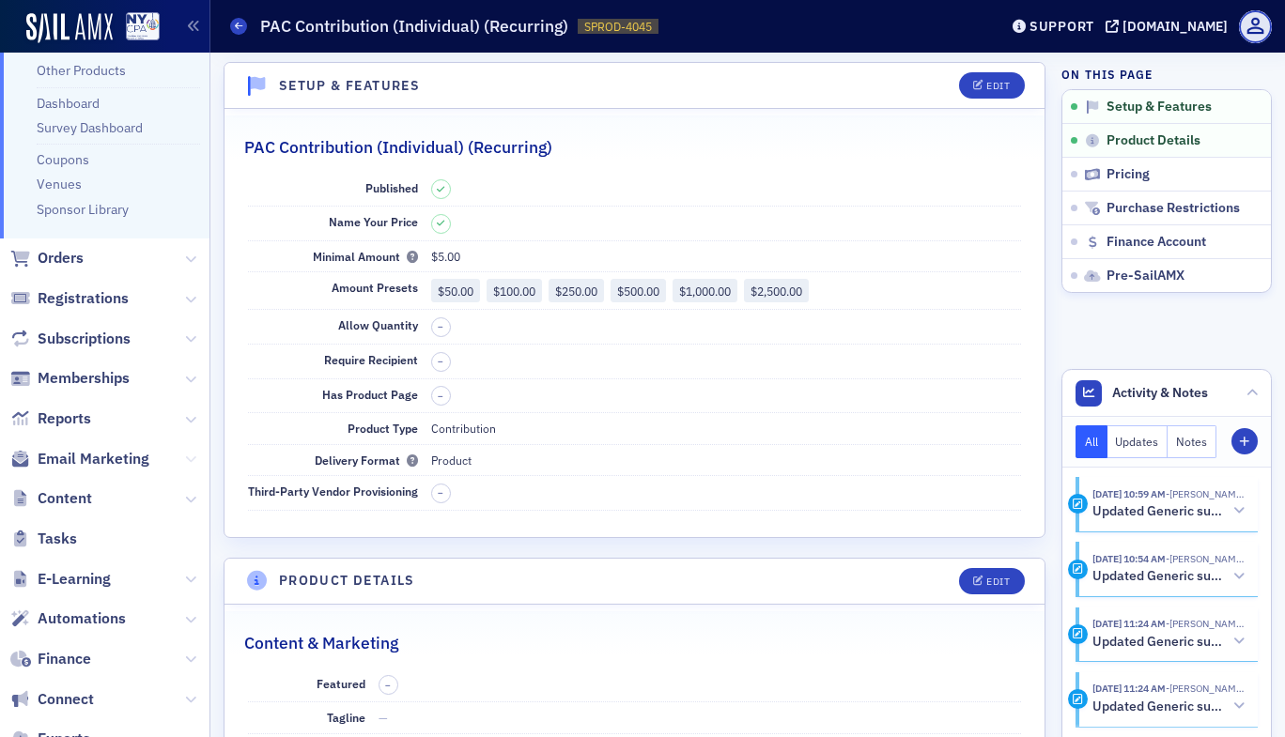
click at [185, 462] on icon at bounding box center [190, 459] width 11 height 11
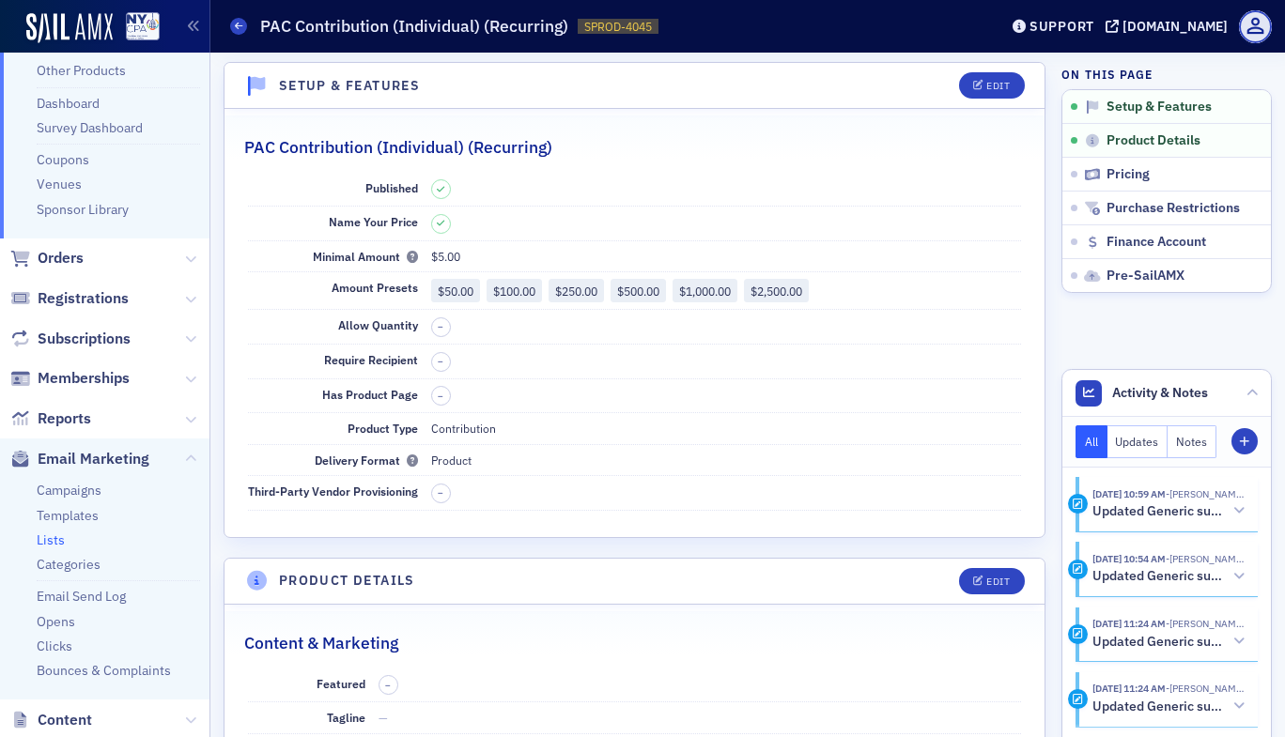
click at [54, 541] on link "Lists" at bounding box center [51, 540] width 28 height 17
